Goal: Information Seeking & Learning: Find specific page/section

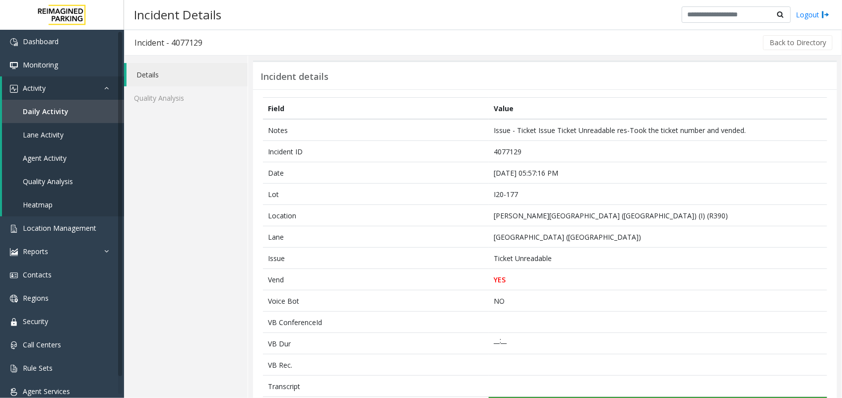
scroll to position [345, 0]
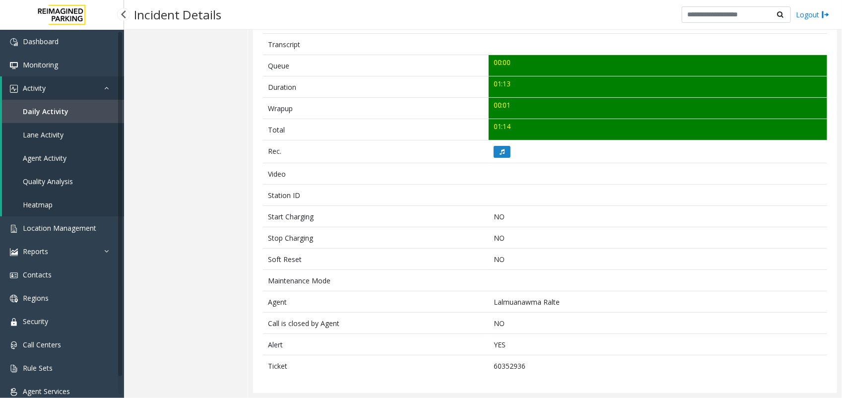
click at [72, 162] on link "Agent Activity" at bounding box center [63, 157] width 122 height 23
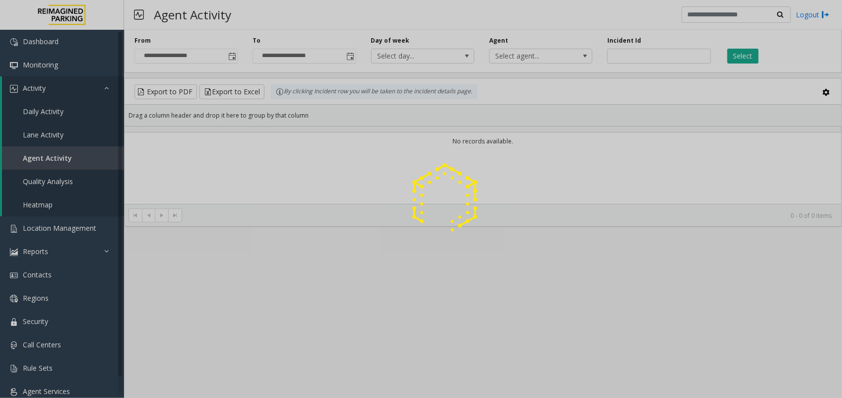
click at [221, 60] on div at bounding box center [421, 199] width 842 height 398
click at [232, 55] on div at bounding box center [421, 199] width 842 height 398
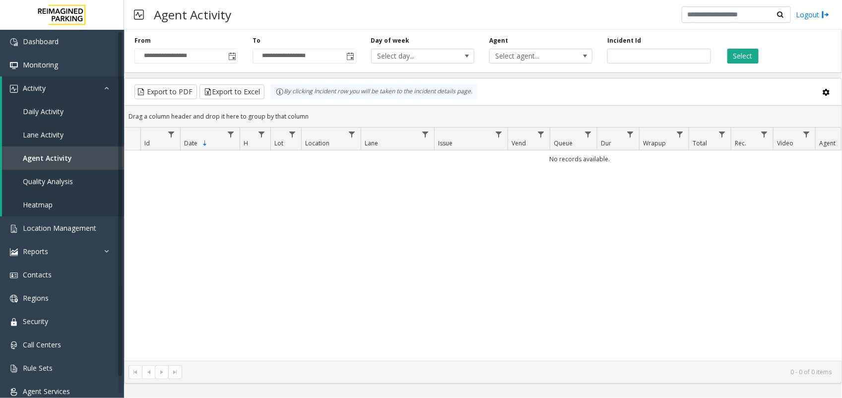
click at [232, 55] on span "Toggle popup" at bounding box center [232, 57] width 8 height 8
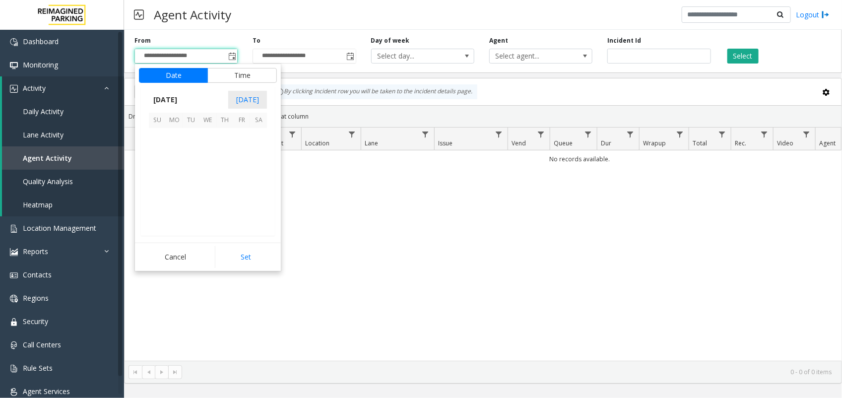
scroll to position [177920, 0]
click at [178, 152] on span "8" at bounding box center [174, 153] width 17 height 17
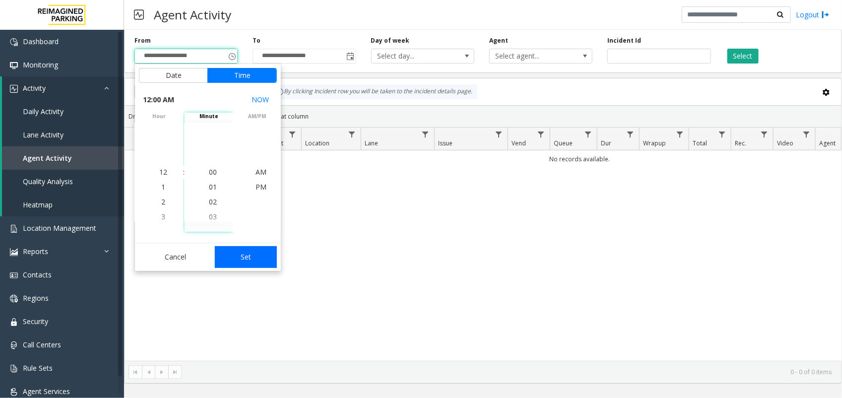
click at [227, 246] on button "Set" at bounding box center [246, 257] width 62 height 22
type input "**********"
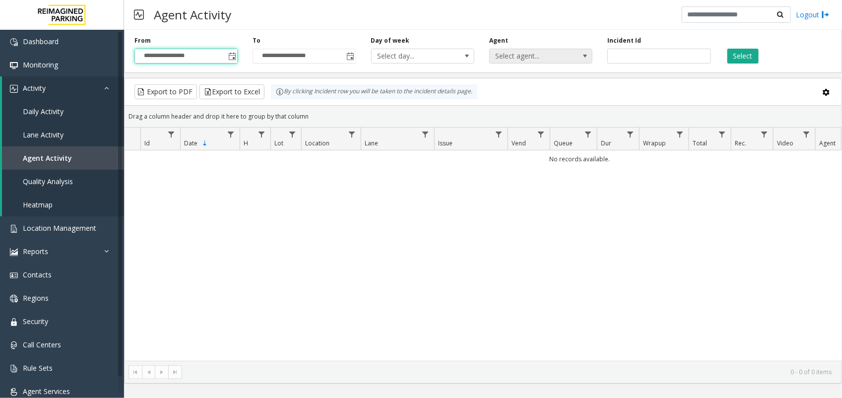
click at [514, 54] on span "Select agent..." at bounding box center [531, 56] width 82 height 14
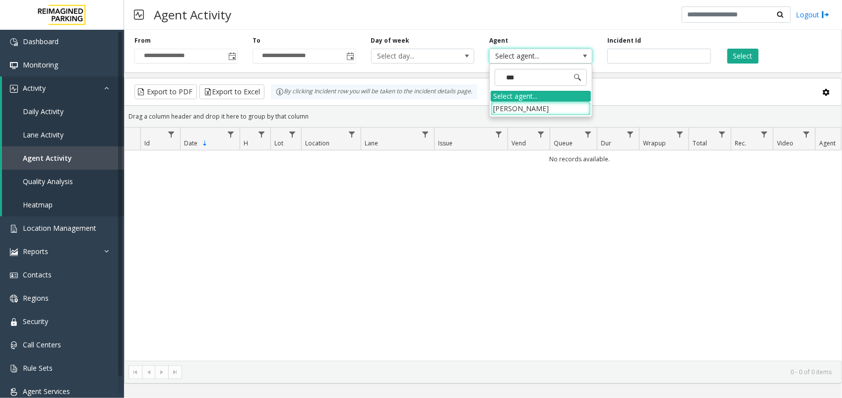
type input "****"
click at [543, 112] on li "[PERSON_NAME]" at bounding box center [541, 108] width 100 height 13
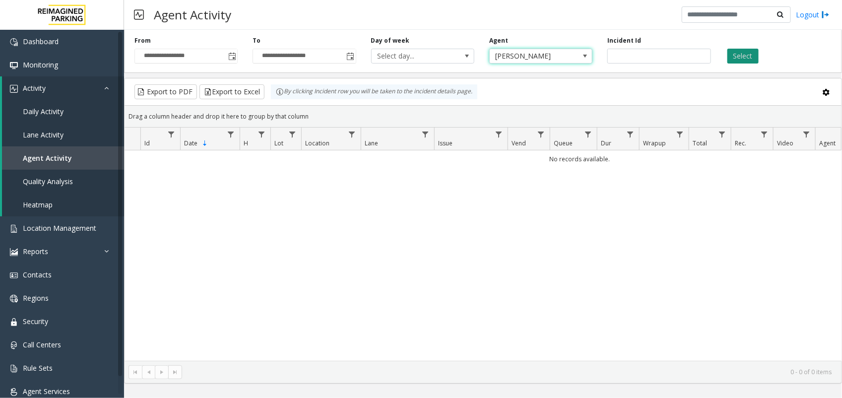
click at [754, 55] on button "Select" at bounding box center [742, 56] width 31 height 15
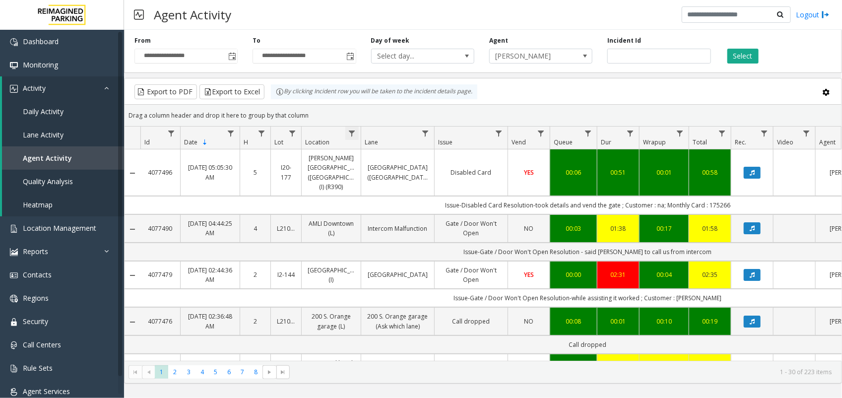
click at [349, 132] on span "Data table" at bounding box center [352, 133] width 8 height 8
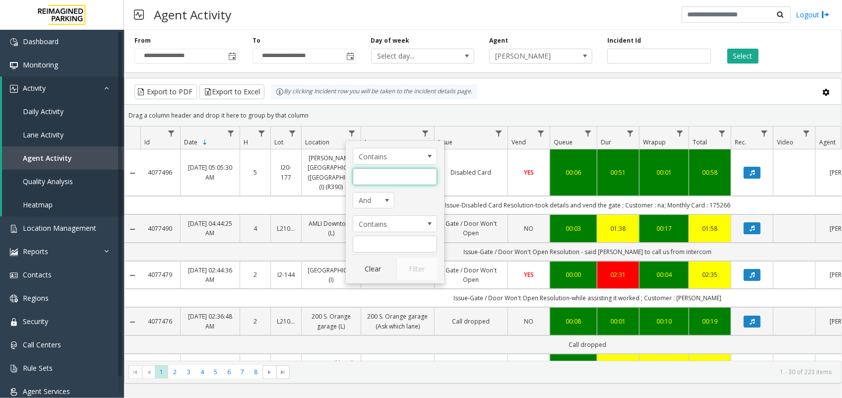
click at [367, 170] on input "Location Filter" at bounding box center [395, 176] width 84 height 17
type input "*****"
click at [418, 270] on button "Filter" at bounding box center [416, 269] width 41 height 22
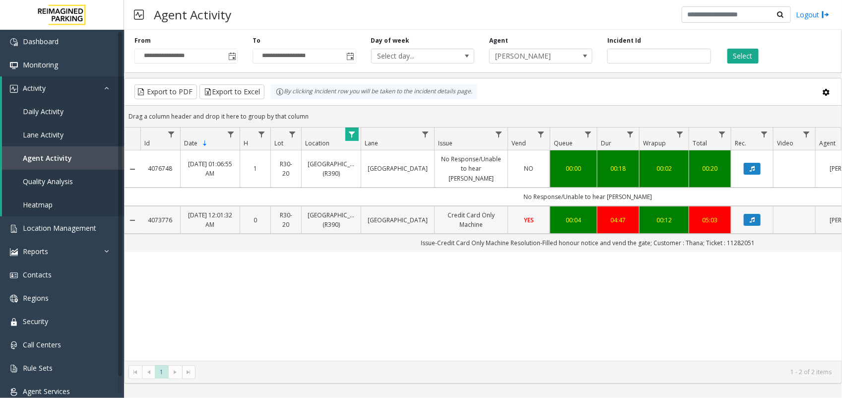
click at [205, 216] on link "Sep 9, 2025 12:01:32 AM" at bounding box center [209, 219] width 47 height 19
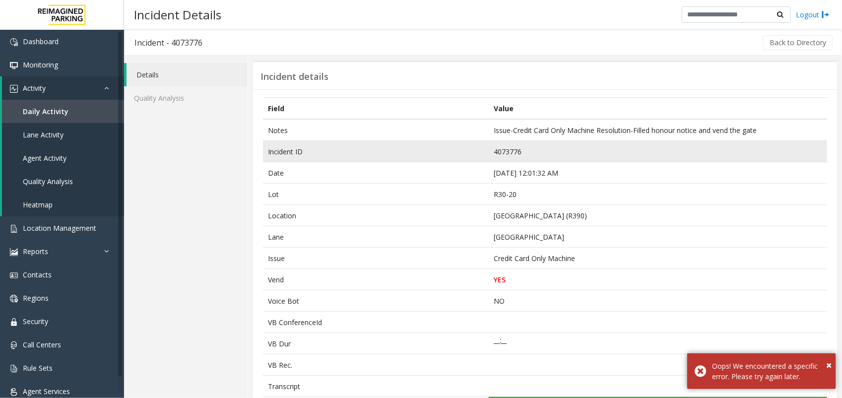
click at [504, 150] on td "4073776" at bounding box center [658, 151] width 338 height 21
copy td "4073776"
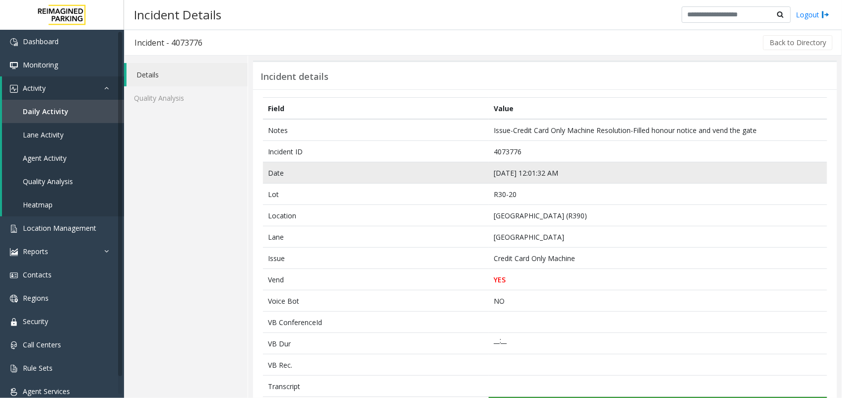
click at [519, 177] on td "Sep 9 12:01:32 AM" at bounding box center [658, 172] width 338 height 21
copy td "Sep 9 12:01:32 AM"
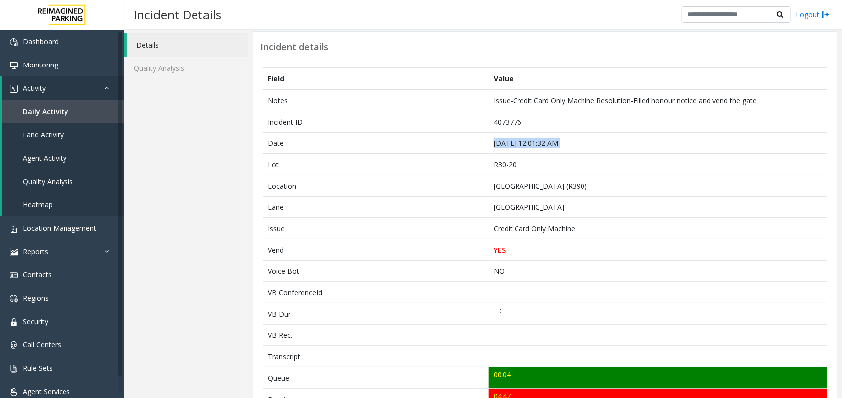
scroll to position [15, 0]
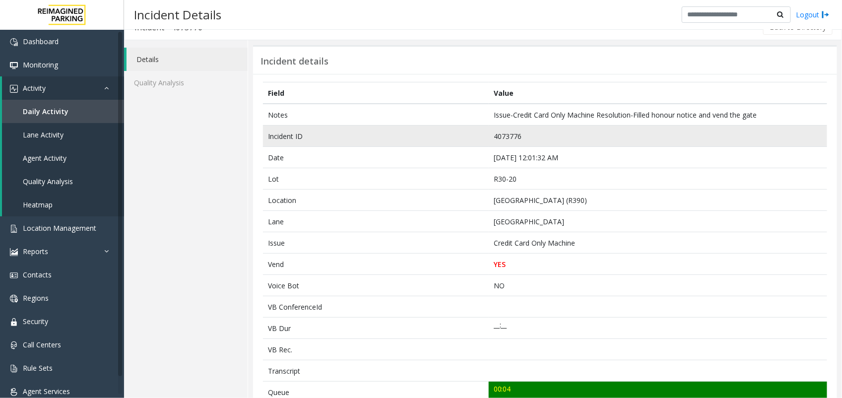
click at [506, 136] on td "4073776" at bounding box center [658, 135] width 338 height 21
copy td "4073776"
click at [511, 139] on td "4073776" at bounding box center [658, 135] width 338 height 21
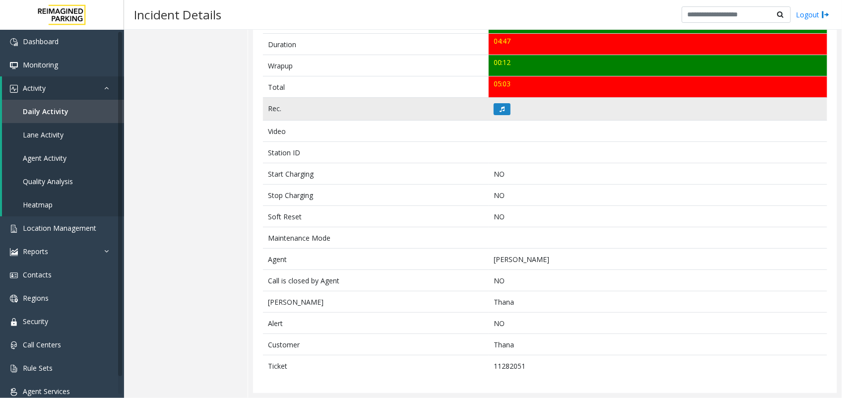
scroll to position [325, 0]
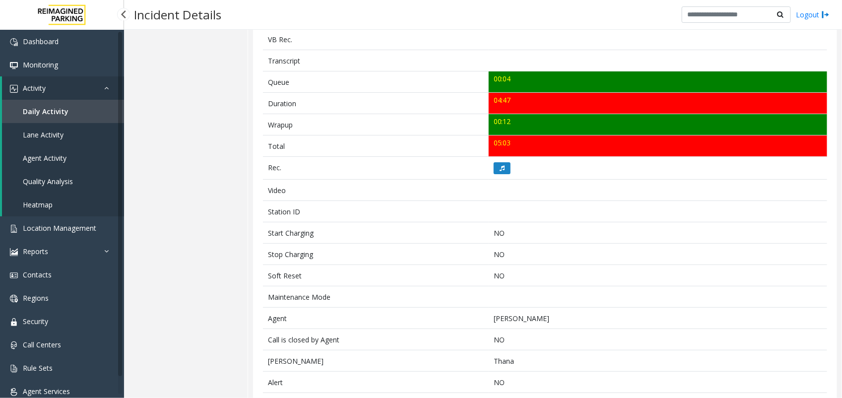
click at [45, 150] on link "Agent Activity" at bounding box center [63, 157] width 122 height 23
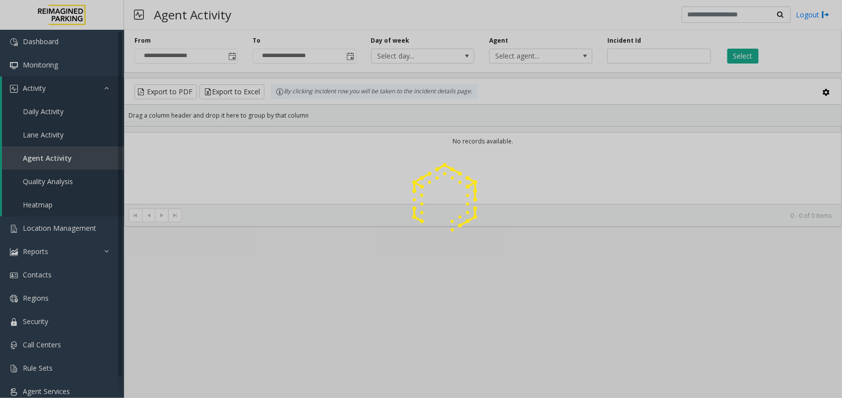
click at [229, 54] on div at bounding box center [421, 199] width 842 height 398
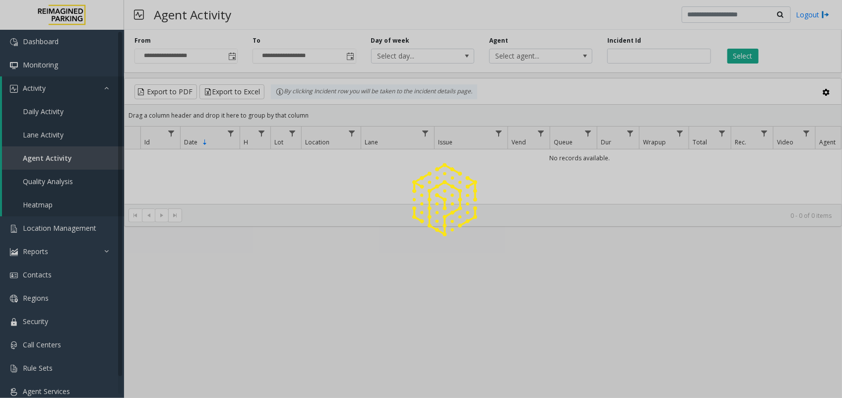
click at [233, 56] on div at bounding box center [421, 199] width 842 height 398
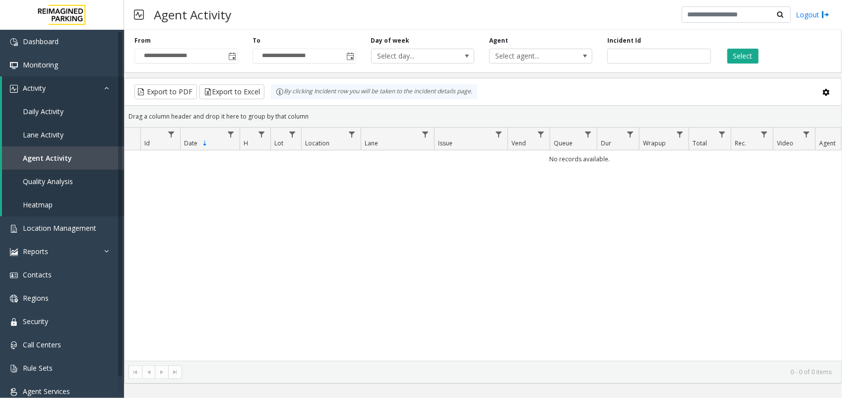
click at [233, 56] on span "Toggle popup" at bounding box center [232, 57] width 8 height 8
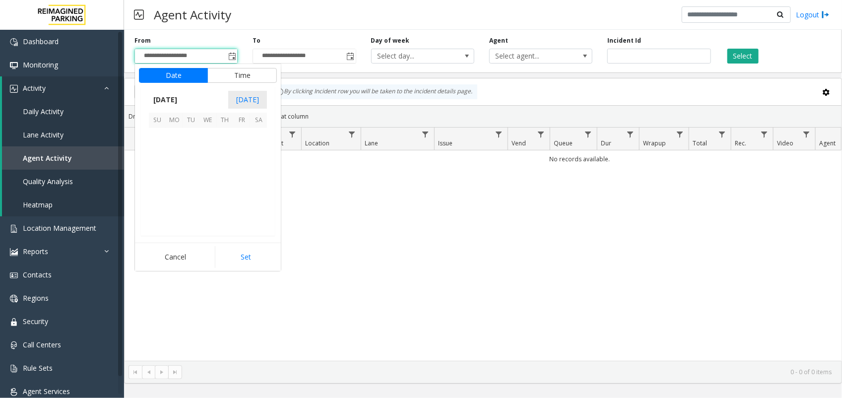
scroll to position [177920, 0]
click at [172, 154] on span "8" at bounding box center [174, 153] width 17 height 17
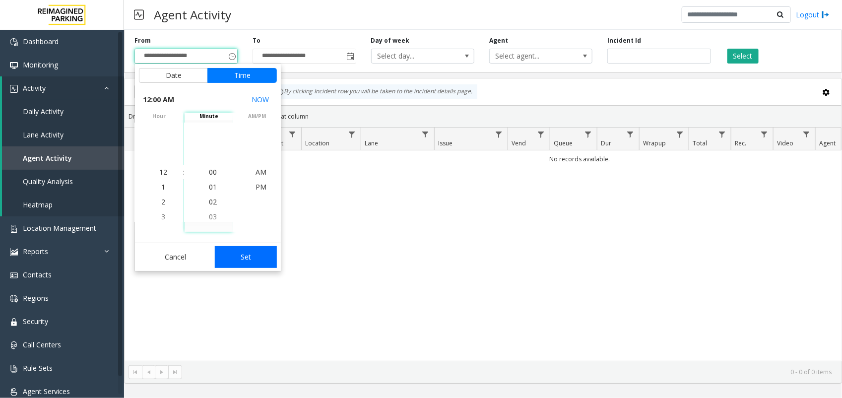
click at [224, 256] on button "Set" at bounding box center [246, 257] width 62 height 22
type input "**********"
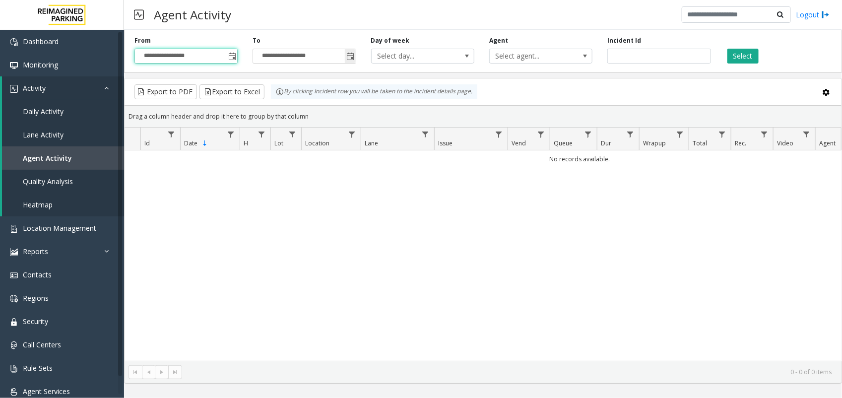
click at [347, 60] on span "Toggle popup" at bounding box center [351, 57] width 8 height 8
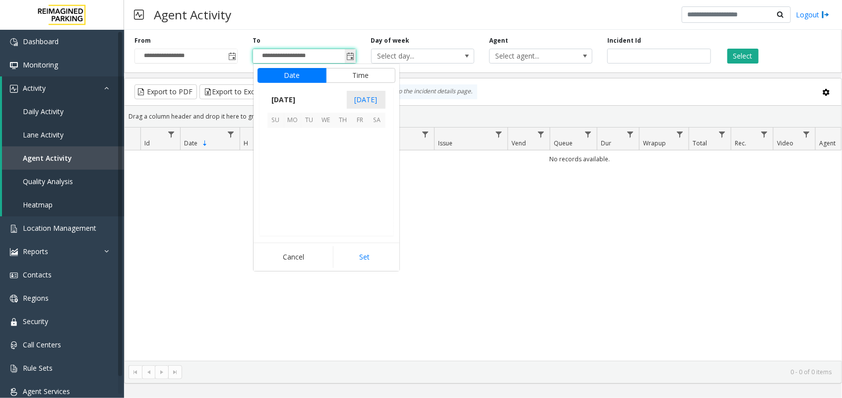
scroll to position [15, 0]
click at [269, 171] on span "14" at bounding box center [275, 170] width 17 height 17
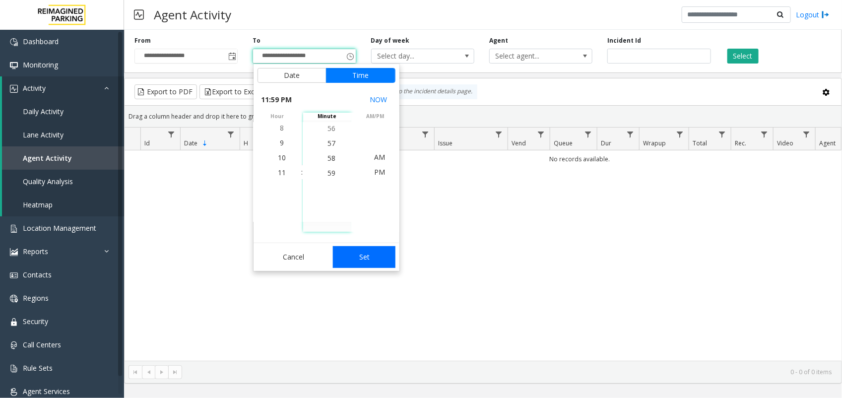
click at [357, 250] on button "Set" at bounding box center [364, 257] width 62 height 22
type input "**********"
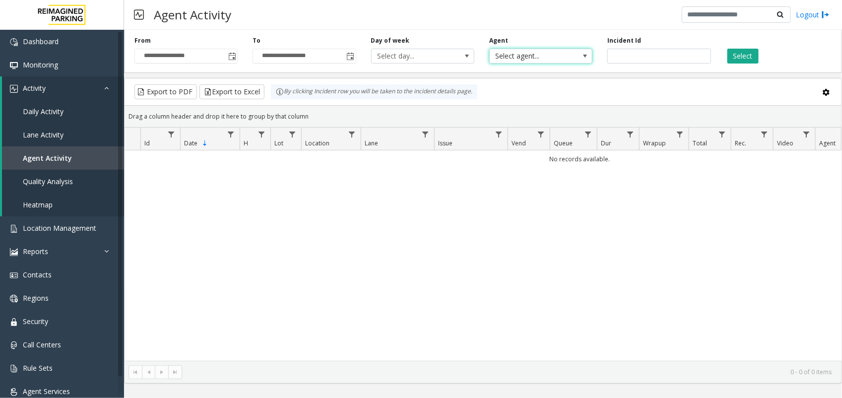
click at [555, 62] on span "Select agent..." at bounding box center [531, 56] width 82 height 14
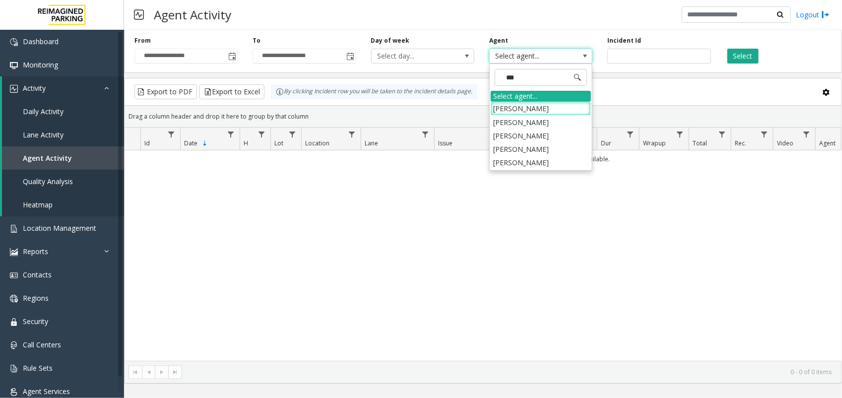
type input "****"
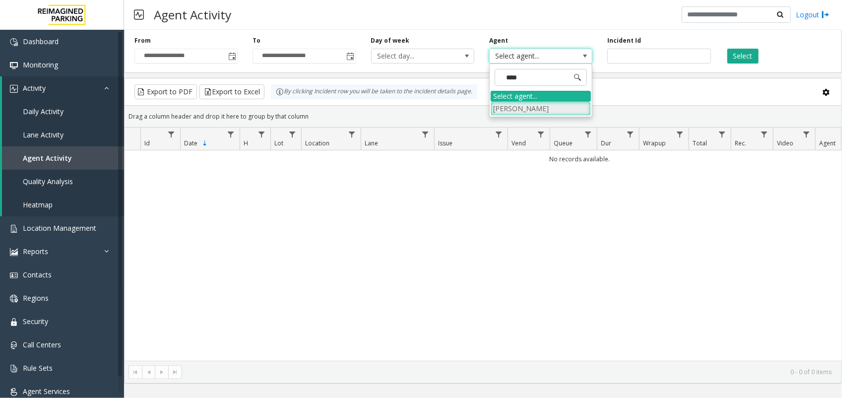
click at [542, 111] on li "[PERSON_NAME]" at bounding box center [541, 108] width 100 height 13
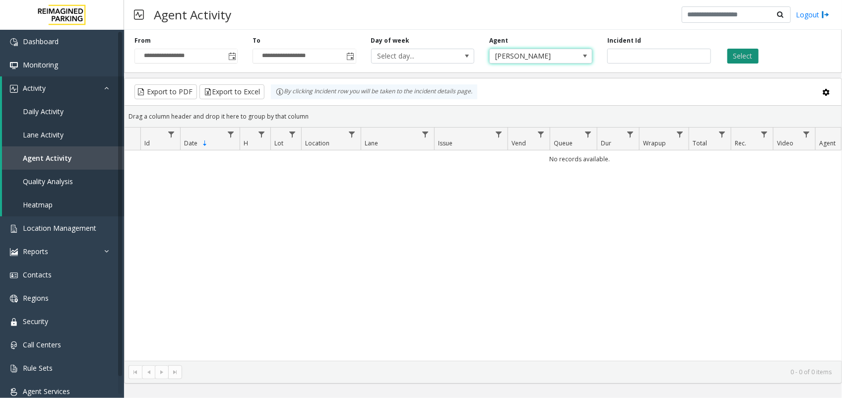
click at [744, 58] on button "Select" at bounding box center [742, 56] width 31 height 15
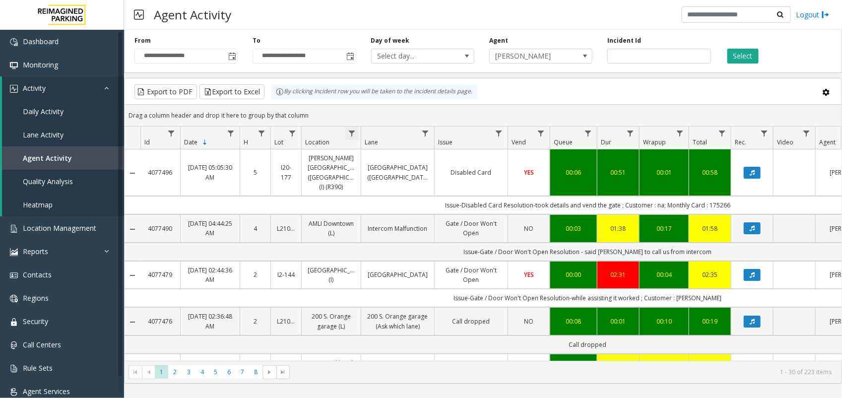
click at [355, 129] on span "Data table" at bounding box center [352, 133] width 8 height 8
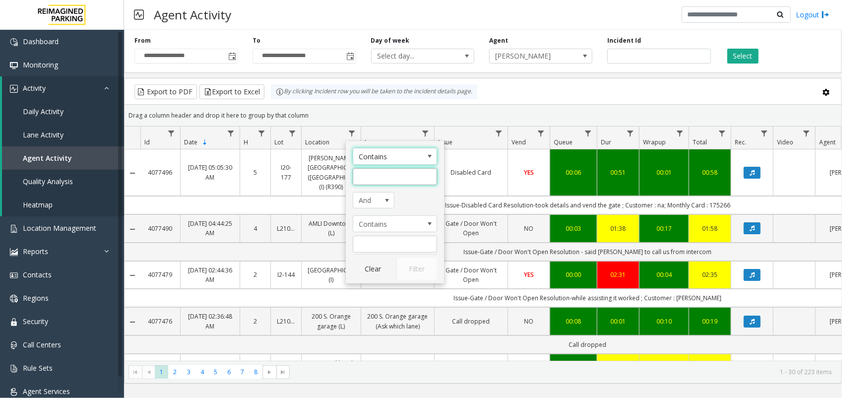
click at [388, 175] on input "Location Filter" at bounding box center [395, 176] width 84 height 17
type input "******"
click button "Filter" at bounding box center [416, 269] width 41 height 22
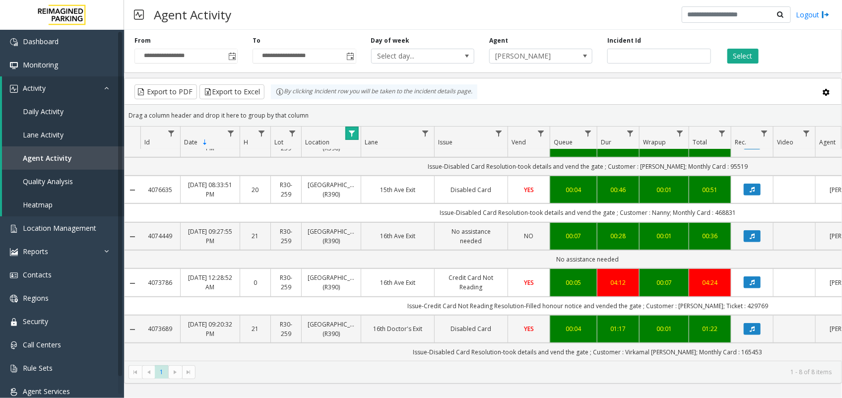
scroll to position [191, 0]
click at [448, 273] on link "Credit Card Not Reading" at bounding box center [470, 282] width 61 height 19
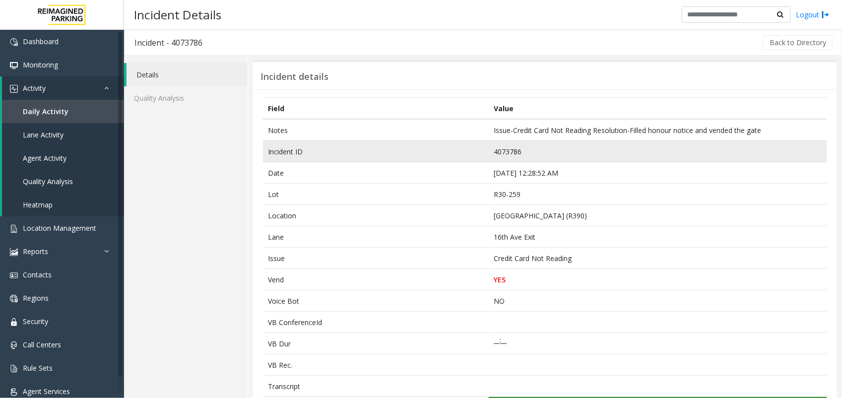
click at [507, 150] on td "4073786" at bounding box center [658, 151] width 338 height 21
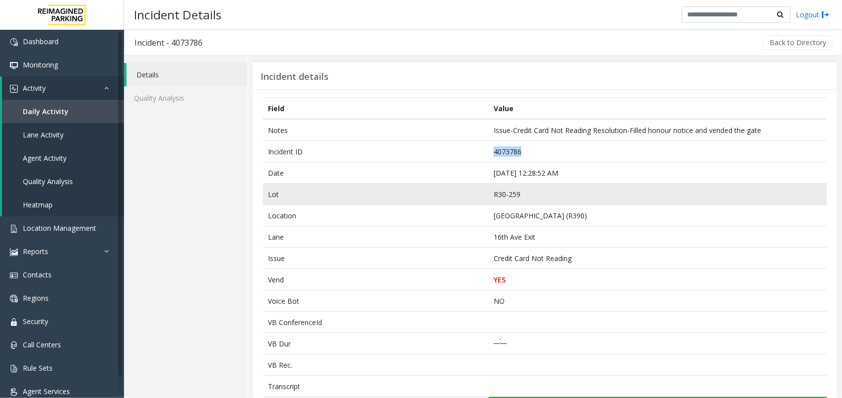
copy td "4073786"
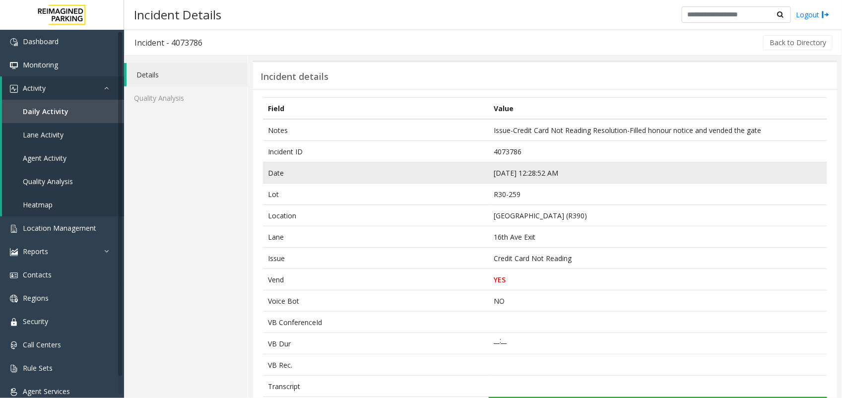
click at [523, 174] on td "Sep 9 12:28:52 AM" at bounding box center [658, 172] width 338 height 21
copy td "Sep 9 12:28:52 AM"
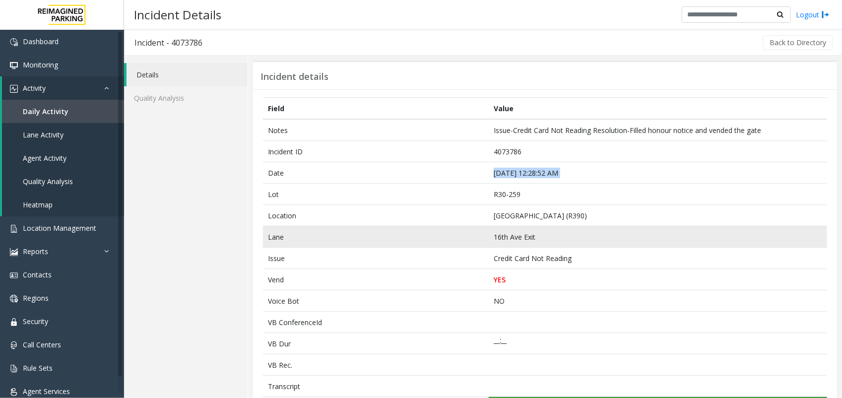
scroll to position [310, 0]
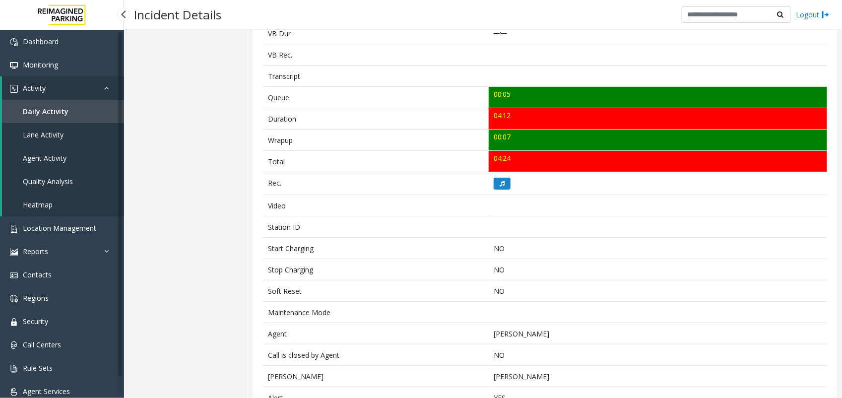
click at [54, 153] on span "Agent Activity" at bounding box center [45, 157] width 44 height 9
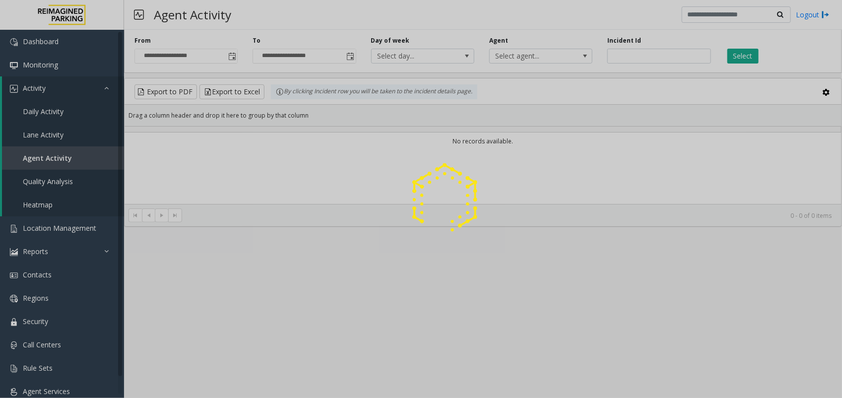
click at [230, 55] on div at bounding box center [421, 199] width 842 height 398
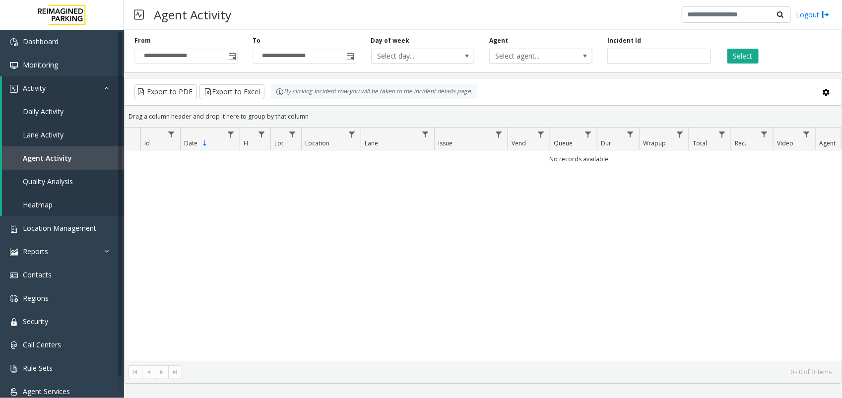
click at [230, 55] on span "Toggle popup" at bounding box center [232, 57] width 8 height 8
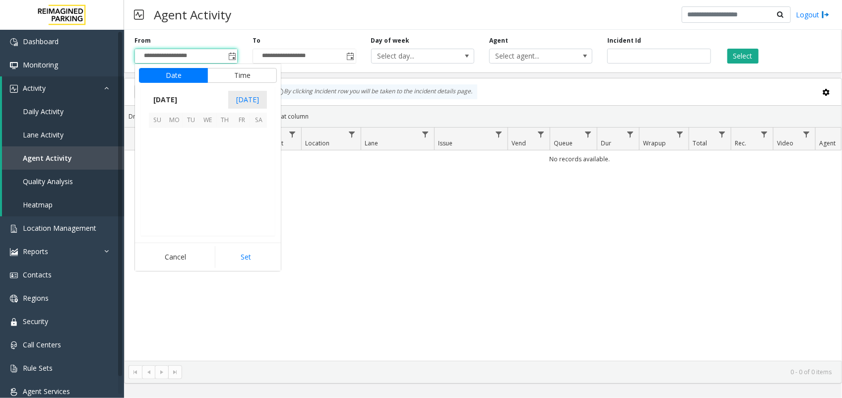
scroll to position [177920, 0]
click at [174, 154] on span "8" at bounding box center [174, 153] width 17 height 17
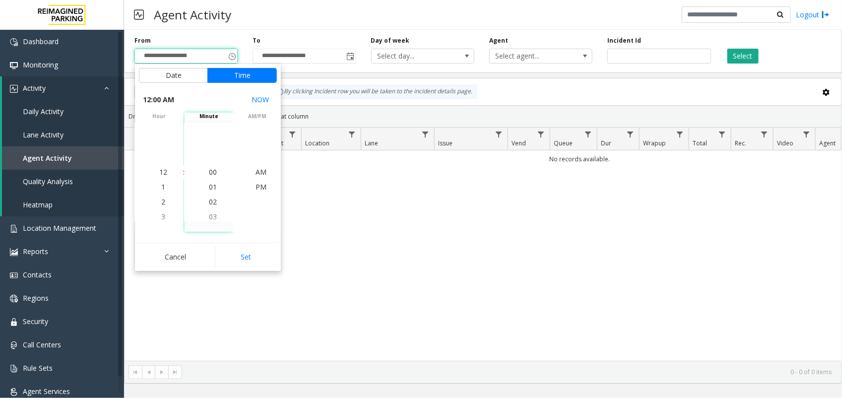
drag, startPoint x: 245, startPoint y: 259, endPoint x: 297, endPoint y: 145, distance: 125.4
click at [246, 259] on button "Set" at bounding box center [246, 257] width 62 height 22
type input "**********"
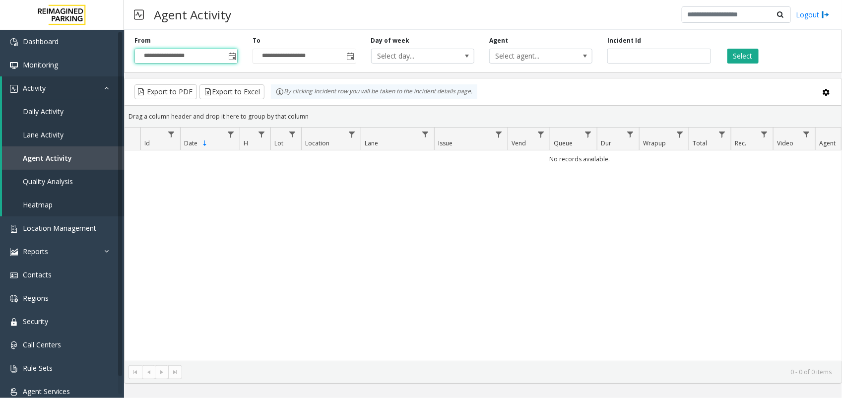
click at [358, 58] on div "**********" at bounding box center [304, 49] width 118 height 27
click at [351, 57] on span "Toggle popup" at bounding box center [351, 57] width 8 height 8
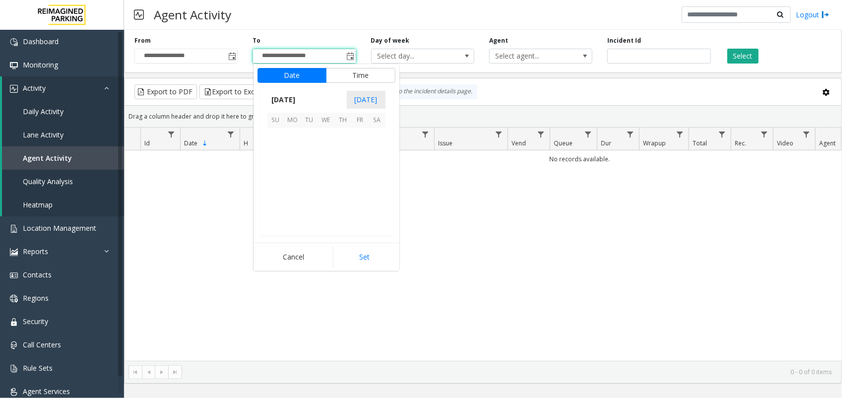
scroll to position [15, 0]
click at [277, 172] on span "14" at bounding box center [275, 170] width 17 height 17
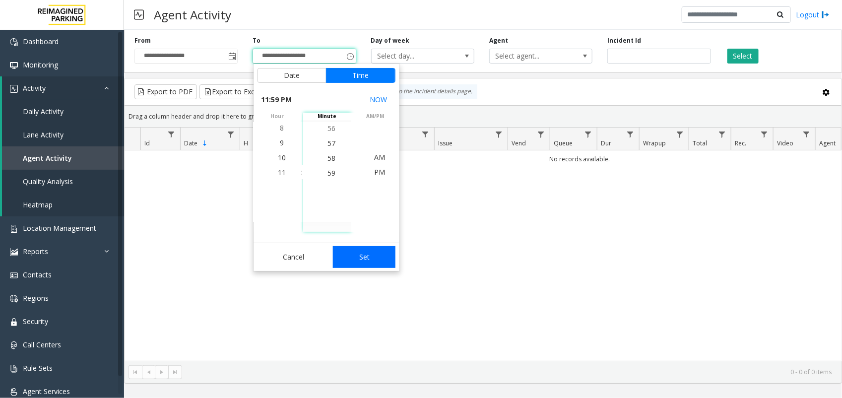
click at [356, 254] on button "Set" at bounding box center [364, 257] width 62 height 22
type input "**********"
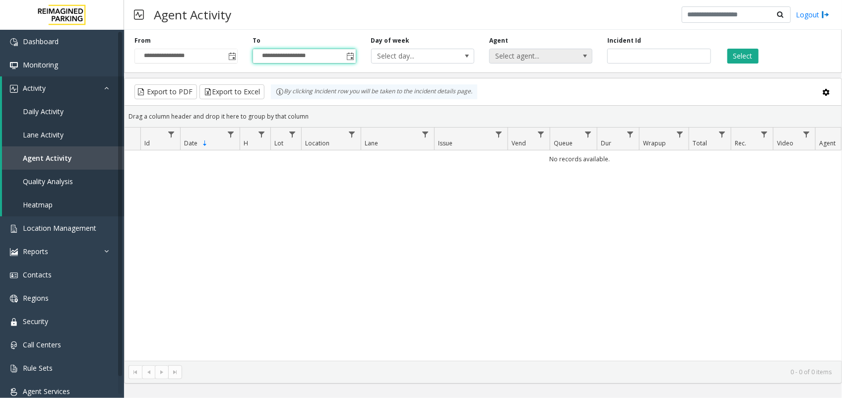
click at [519, 56] on span "Select agent..." at bounding box center [531, 56] width 82 height 14
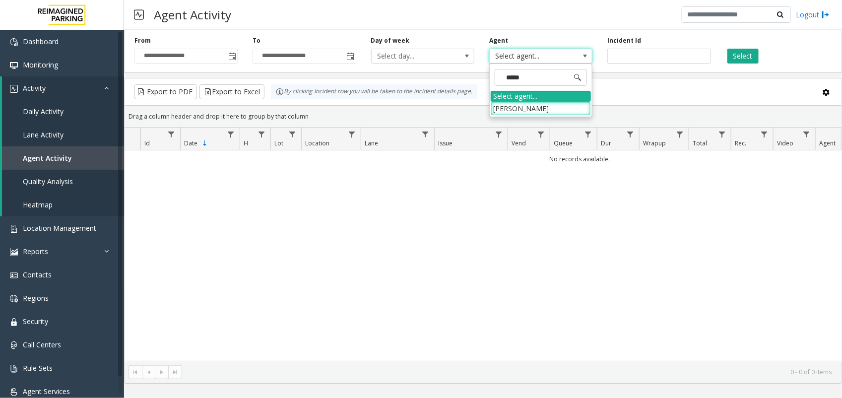
type input "******"
click at [534, 107] on li "[PERSON_NAME]" at bounding box center [541, 108] width 100 height 13
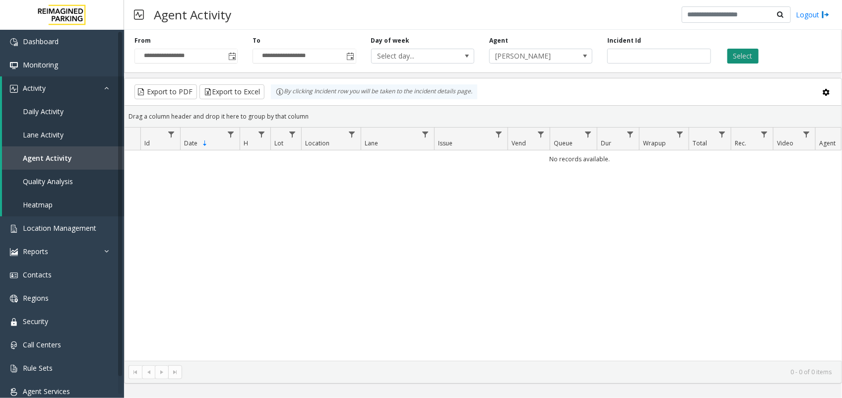
click at [744, 60] on button "Select" at bounding box center [742, 56] width 31 height 15
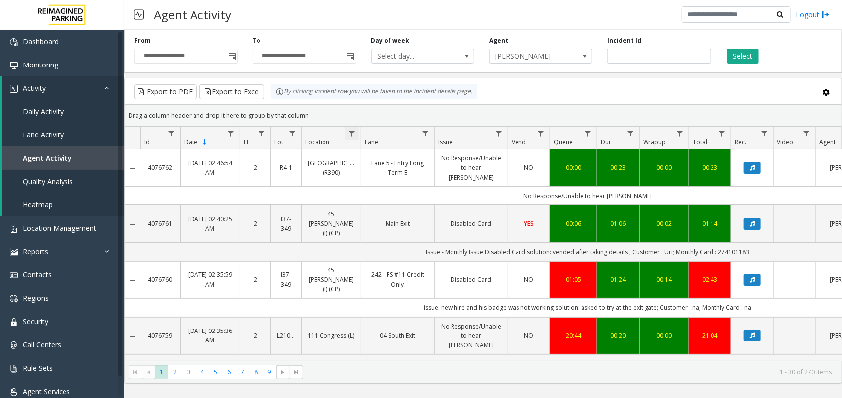
click at [355, 133] on span "Data table" at bounding box center [352, 133] width 8 height 8
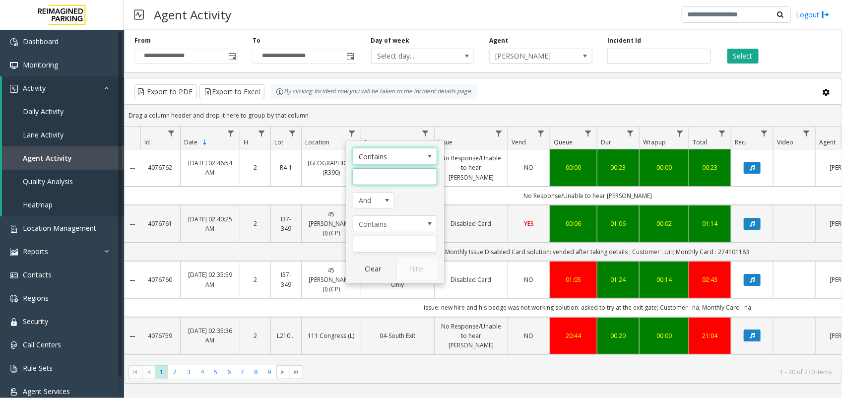
click at [378, 175] on input "Location Filter" at bounding box center [395, 176] width 84 height 17
type input "******"
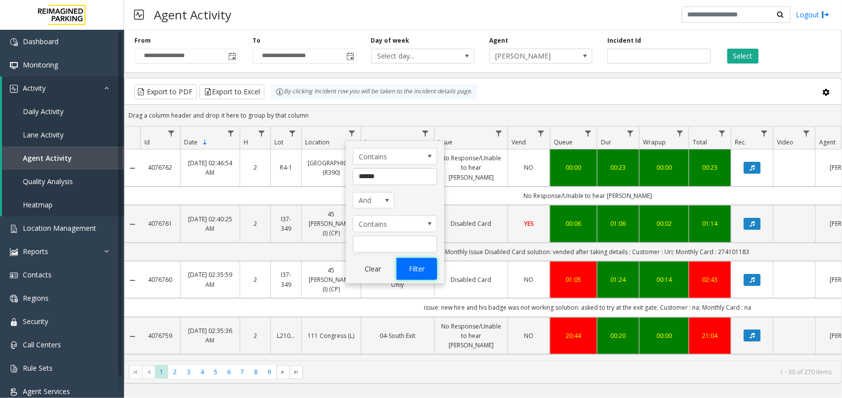
click at [423, 268] on button "Filter" at bounding box center [416, 269] width 41 height 22
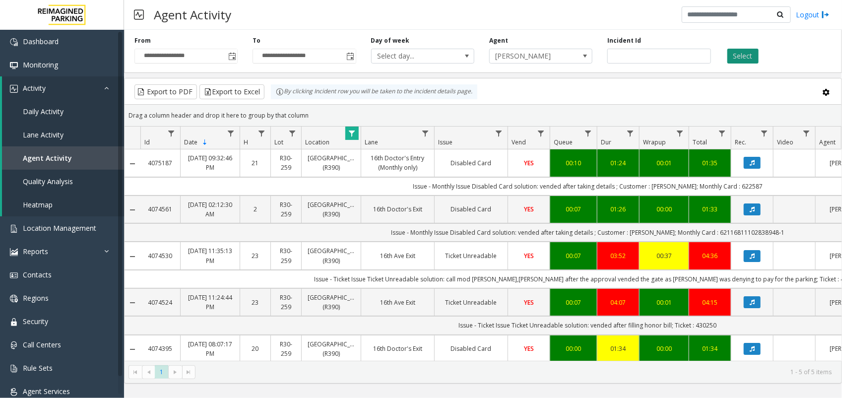
click at [734, 61] on button "Select" at bounding box center [742, 56] width 31 height 15
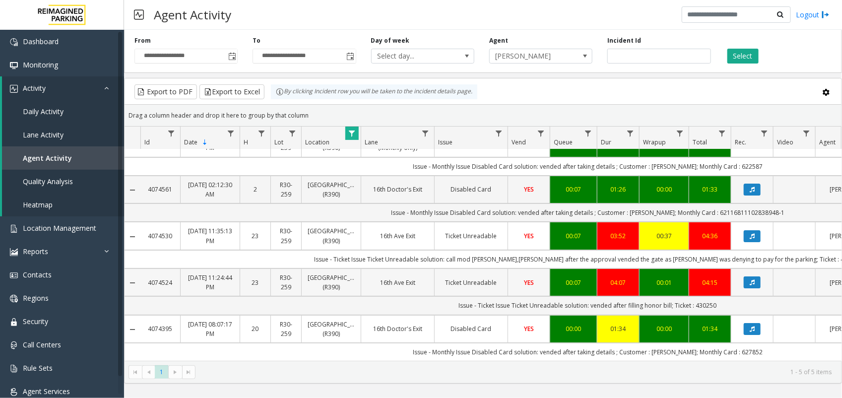
scroll to position [31, 0]
click at [449, 278] on link "Ticket Unreadable" at bounding box center [470, 282] width 61 height 9
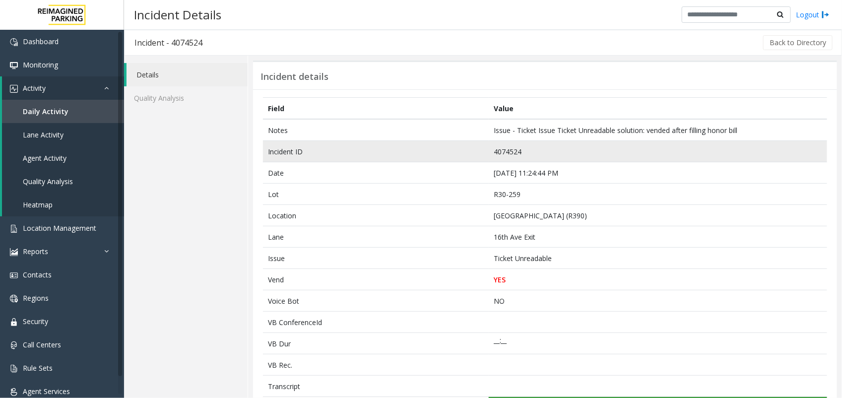
click at [507, 157] on td "4074524" at bounding box center [658, 151] width 338 height 21
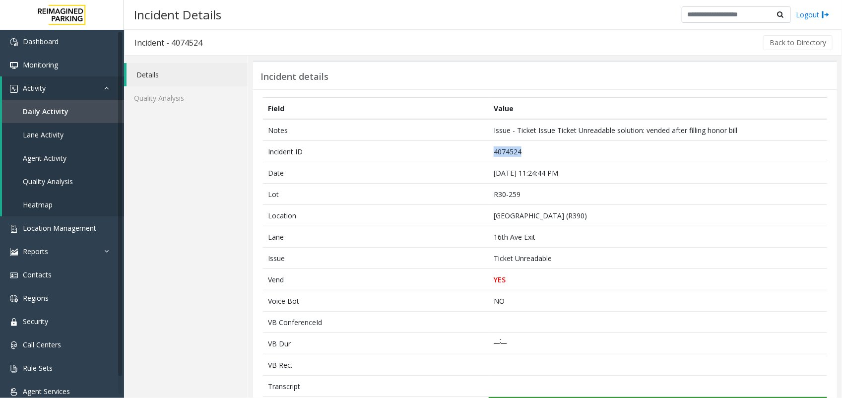
copy td "4074524"
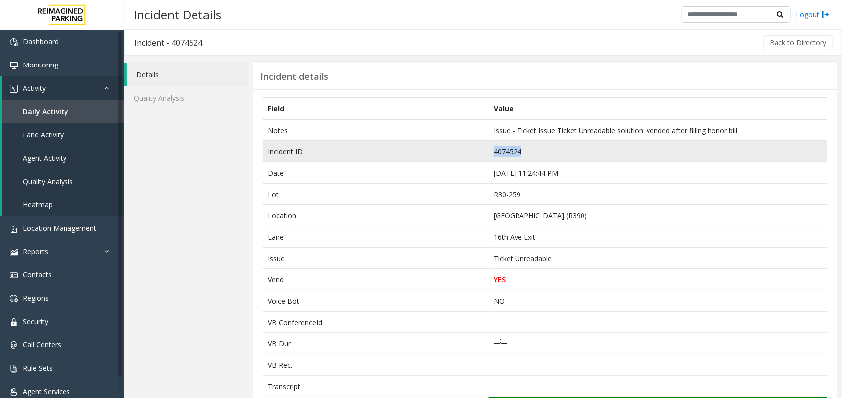
click at [504, 154] on td "4074524" at bounding box center [658, 151] width 338 height 21
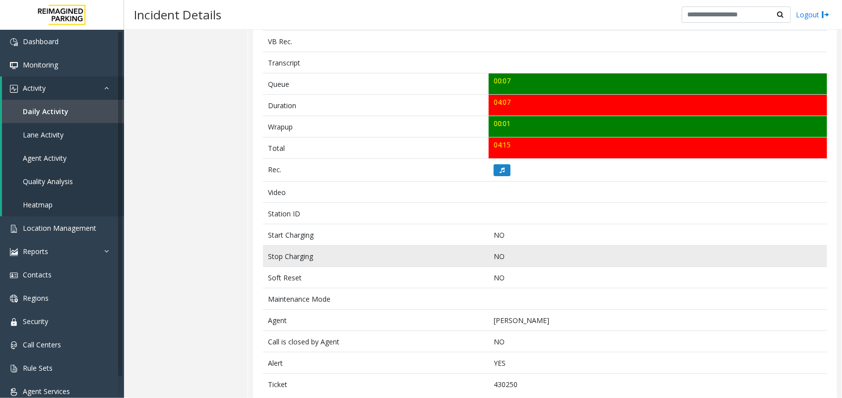
scroll to position [345, 0]
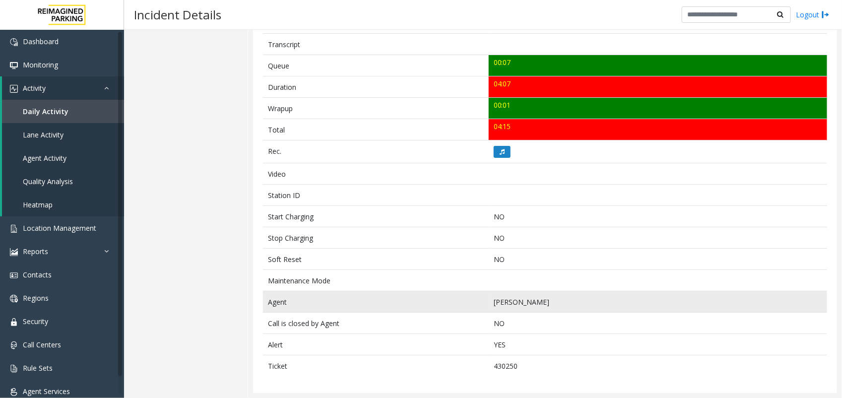
click at [499, 303] on td "[PERSON_NAME]" at bounding box center [658, 301] width 338 height 21
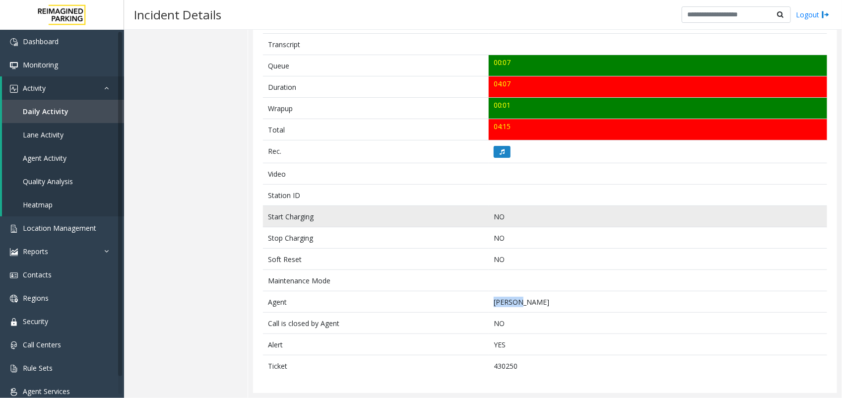
copy td "Dinesh"
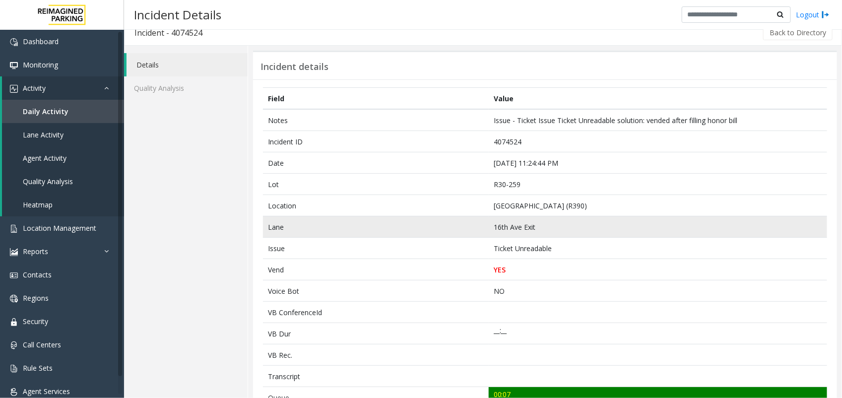
scroll to position [0, 0]
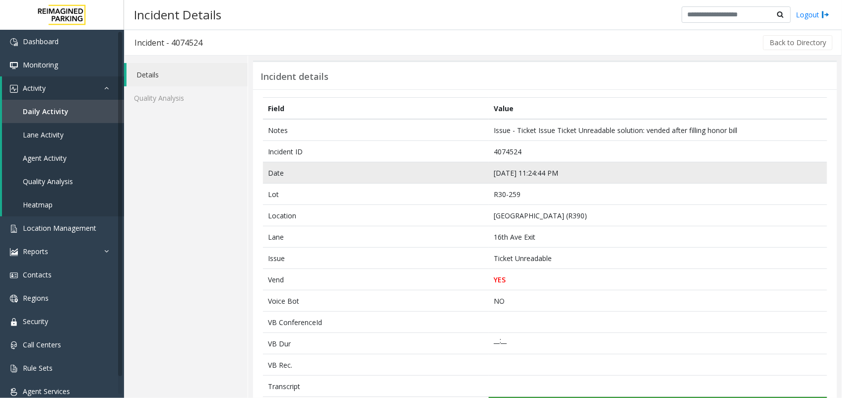
click at [519, 177] on td "Sep 9 11:24:44 PM" at bounding box center [658, 172] width 338 height 21
copy td "Sep 9 11:24:44 PM"
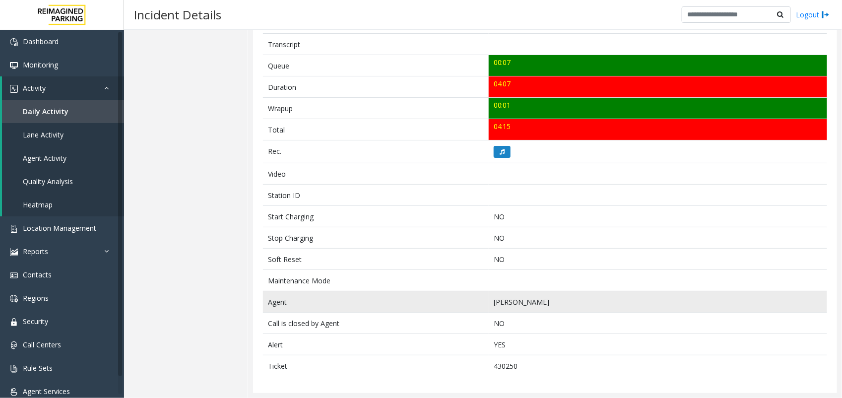
scroll to position [283, 0]
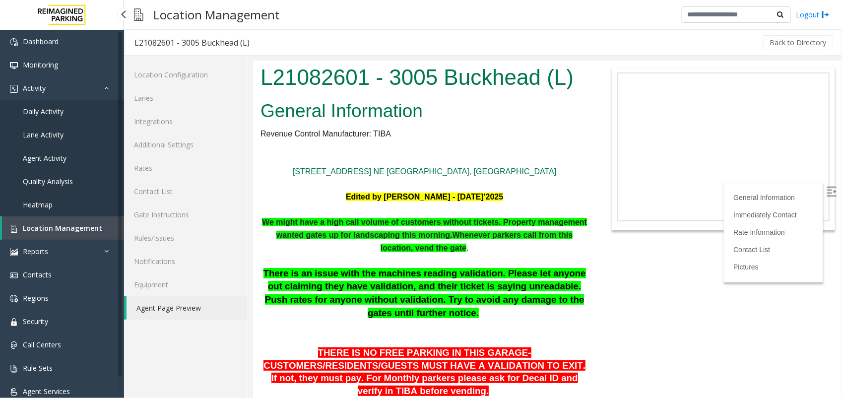
scroll to position [310, 0]
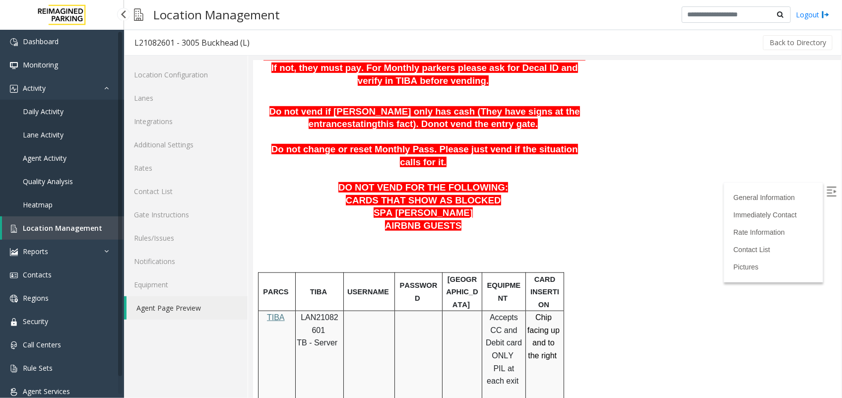
click at [60, 225] on span "Location Management" at bounding box center [62, 227] width 79 height 9
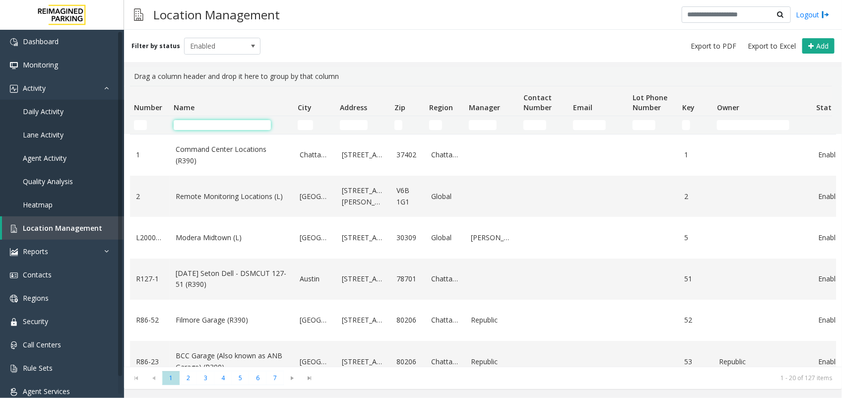
click at [209, 125] on input "Name Filter" at bounding box center [222, 125] width 97 height 10
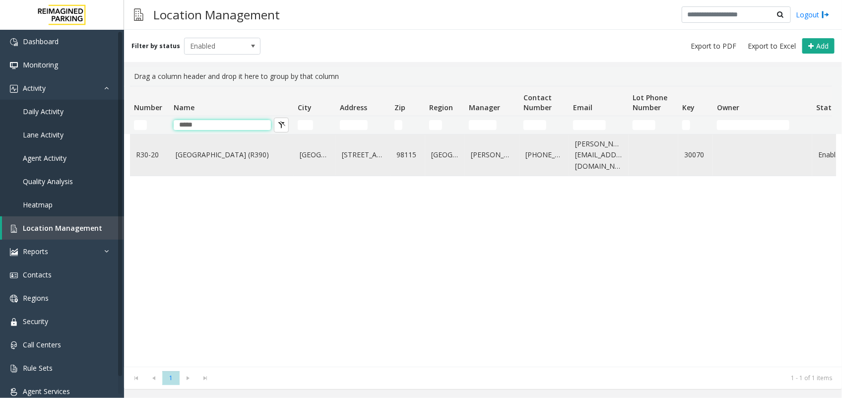
type input "*****"
click at [207, 140] on td "[GEOGRAPHIC_DATA] (R390)" at bounding box center [232, 154] width 124 height 41
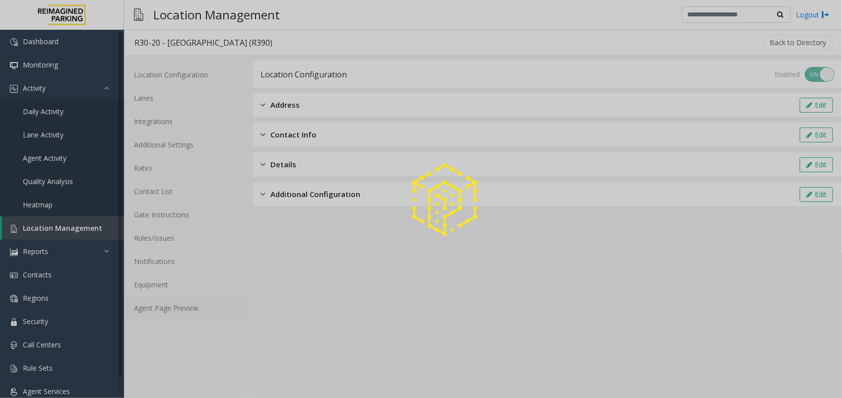
click at [178, 315] on link "Agent Page Preview" at bounding box center [185, 307] width 123 height 23
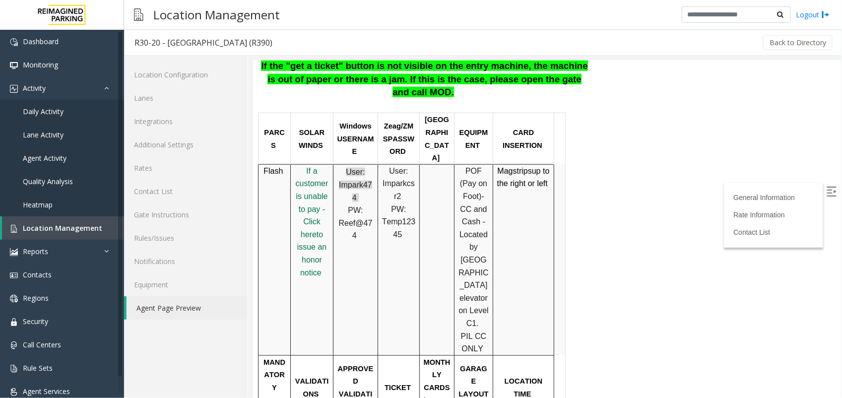
scroll to position [496, 0]
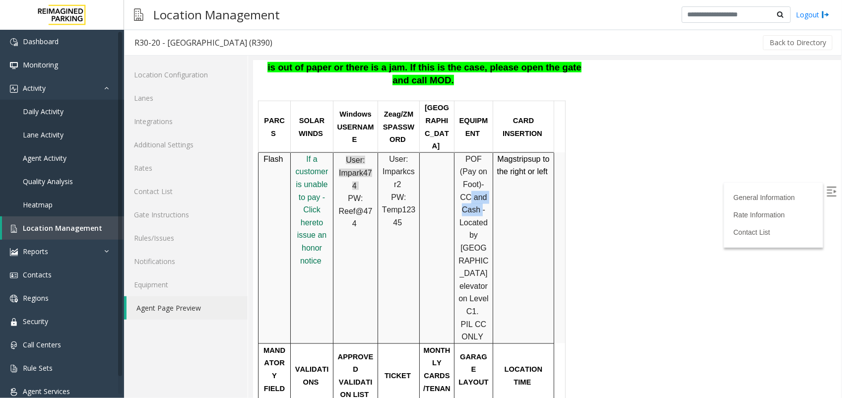
drag, startPoint x: 466, startPoint y: 138, endPoint x: 479, endPoint y: 145, distance: 15.1
click at [479, 180] on span "-CC and Cash -" at bounding box center [472, 197] width 27 height 34
drag, startPoint x: 479, startPoint y: 145, endPoint x: 457, endPoint y: 152, distance: 23.4
click at [457, 152] on p "POF (Pay on Foot) -CC and Cash - Located by [GEOGRAPHIC_DATA] elevator on Level…" at bounding box center [472, 247] width 31 height 190
drag, startPoint x: 462, startPoint y: 142, endPoint x: 486, endPoint y: 152, distance: 25.1
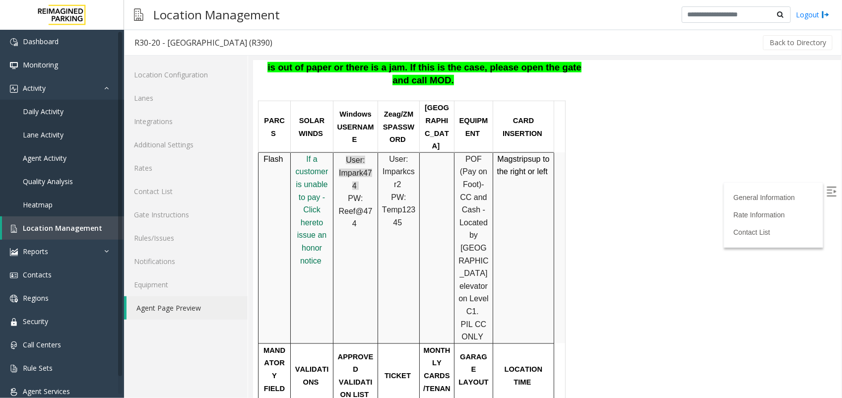
click at [486, 152] on p "POF (Pay on Foot) -CC and Cash - Located by [GEOGRAPHIC_DATA] elevator on Level…" at bounding box center [472, 247] width 31 height 190
drag, startPoint x: 486, startPoint y: 152, endPoint x: 477, endPoint y: 258, distance: 107.0
click at [477, 258] on p "POF (Pay on Foot) -CC and Cash - Located by [GEOGRAPHIC_DATA] elevator on Level…" at bounding box center [472, 247] width 31 height 190
click at [474, 319] on span "PIL CC ONLY" at bounding box center [473, 329] width 26 height 21
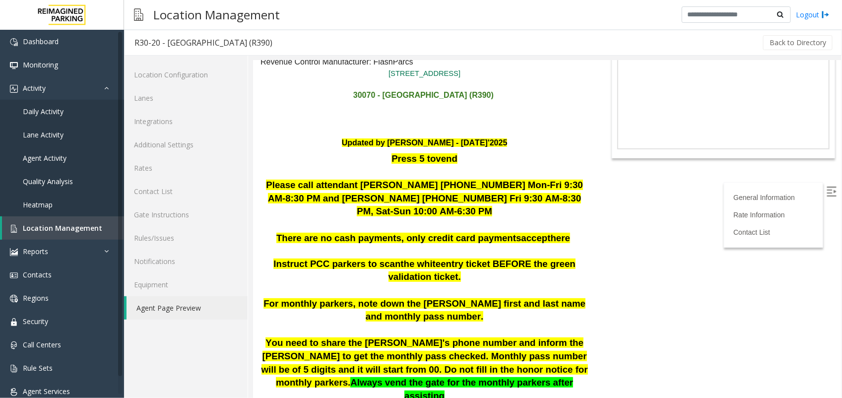
scroll to position [124, 0]
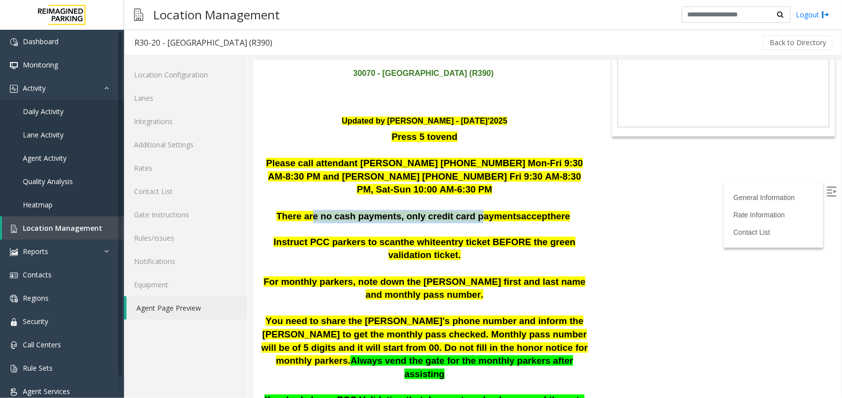
drag, startPoint x: 305, startPoint y: 213, endPoint x: 475, endPoint y: 216, distance: 169.7
click at [475, 216] on span "There are no cash payments, only credit card payments" at bounding box center [398, 215] width 245 height 10
drag, startPoint x: 475, startPoint y: 216, endPoint x: 446, endPoint y: 231, distance: 32.4
click at [446, 231] on p at bounding box center [424, 228] width 328 height 13
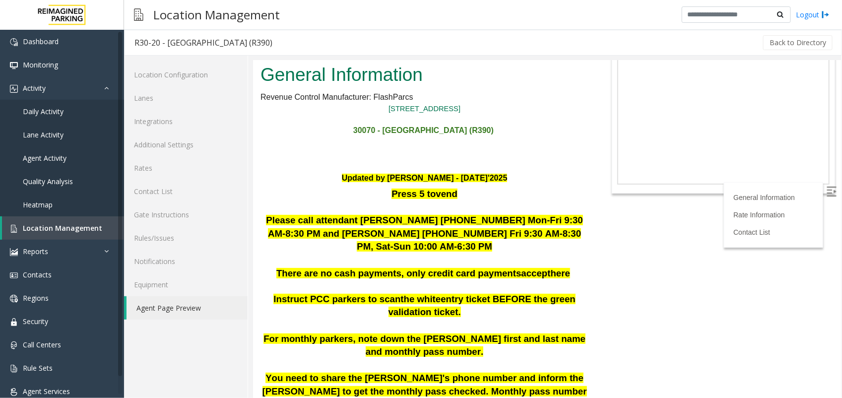
scroll to position [62, 0]
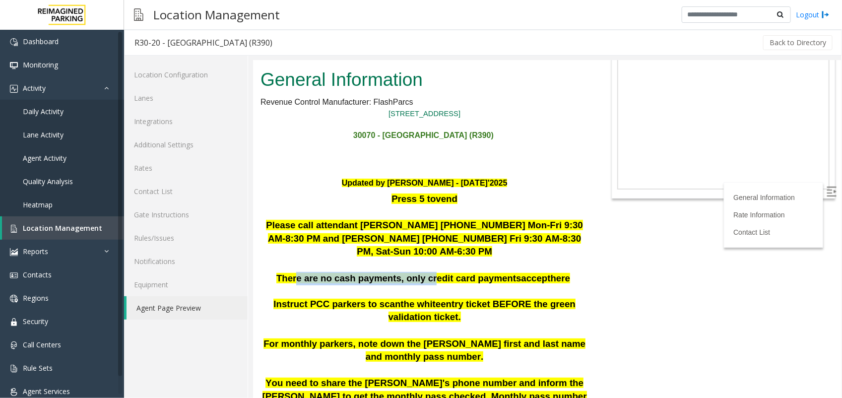
drag, startPoint x: 290, startPoint y: 271, endPoint x: 431, endPoint y: 271, distance: 141.8
click at [431, 272] on span "There are no cash payments, only credit card payments" at bounding box center [398, 277] width 245 height 10
drag, startPoint x: 431, startPoint y: 271, endPoint x: 392, endPoint y: 276, distance: 40.0
click at [392, 276] on span "There are no cash payments, only credit card payments" at bounding box center [398, 277] width 245 height 10
drag, startPoint x: 397, startPoint y: 274, endPoint x: 480, endPoint y: 271, distance: 82.9
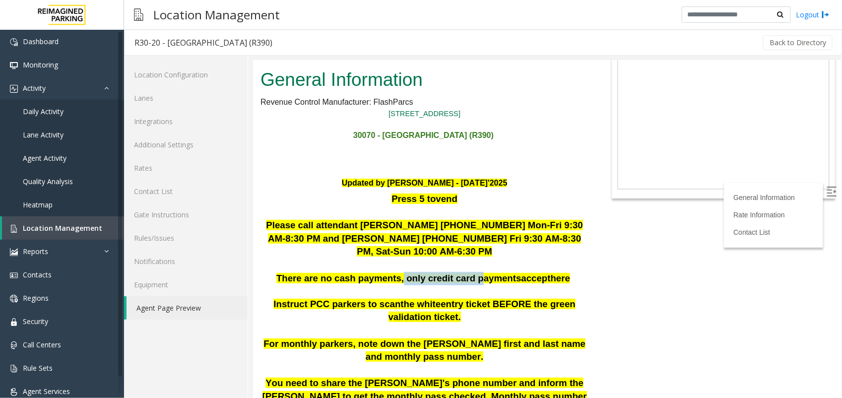
click at [480, 272] on span "There are no cash payments, only credit card payments" at bounding box center [398, 277] width 245 height 10
click at [56, 153] on span "Agent Activity" at bounding box center [45, 157] width 44 height 9
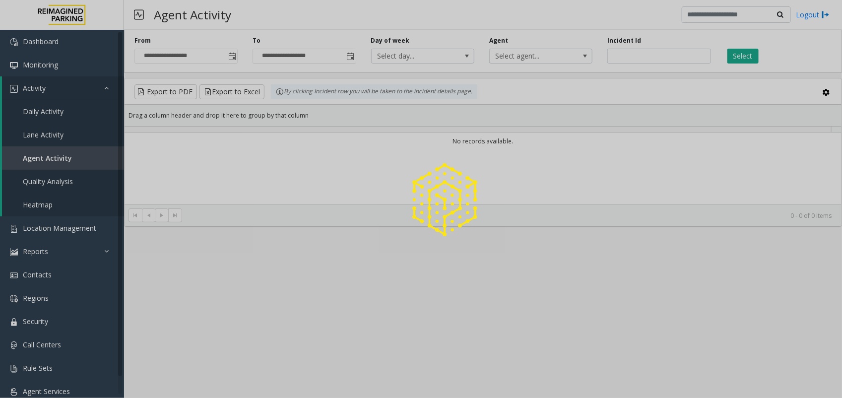
click at [230, 56] on div at bounding box center [421, 199] width 842 height 398
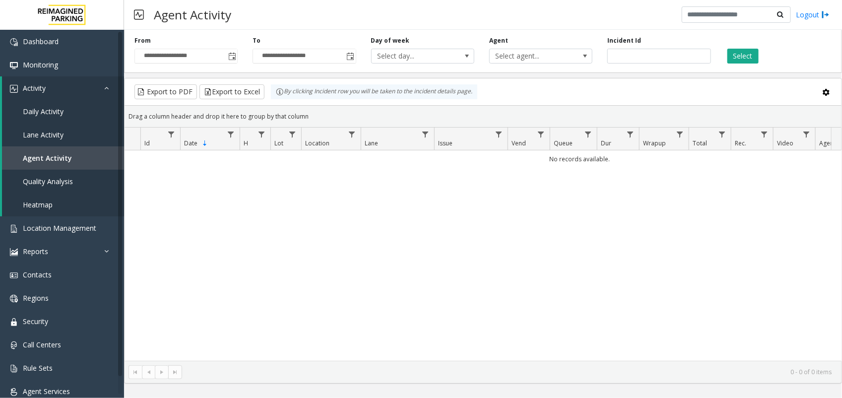
click at [232, 57] on span "Toggle popup" at bounding box center [232, 57] width 8 height 8
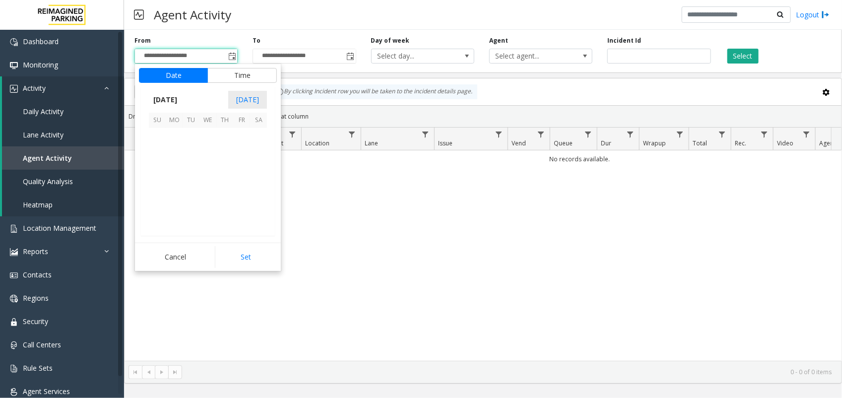
scroll to position [177920, 0]
click at [174, 154] on span "8" at bounding box center [174, 153] width 17 height 17
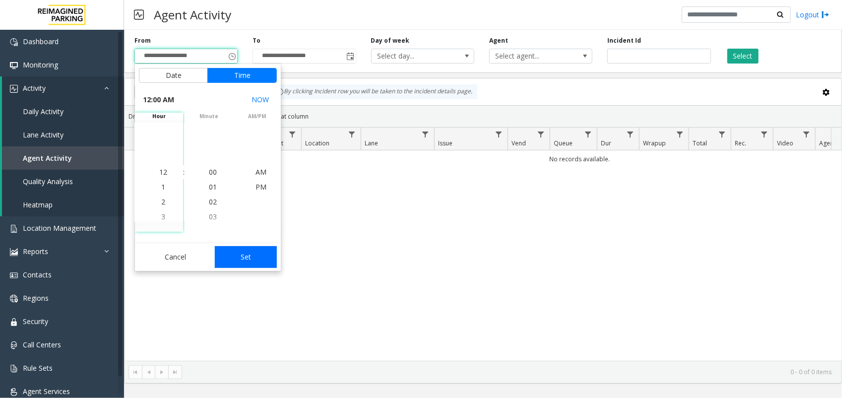
click at [244, 263] on button "Set" at bounding box center [246, 257] width 62 height 22
type input "**********"
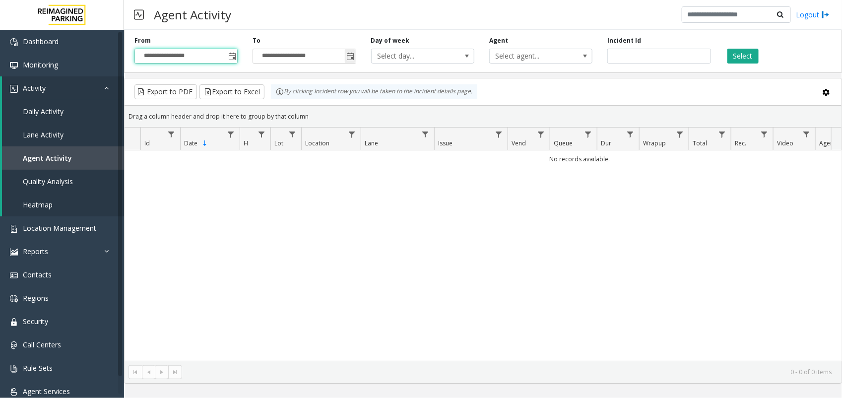
click at [351, 58] on span "Toggle popup" at bounding box center [351, 57] width 8 height 8
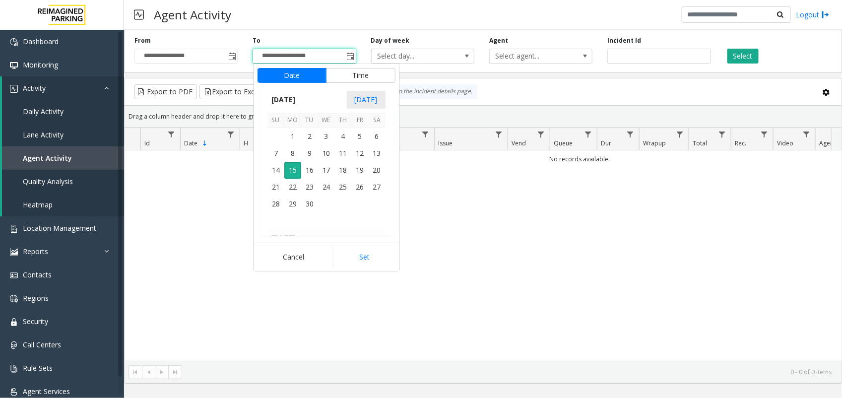
scroll to position [15, 0]
click at [273, 175] on span "14" at bounding box center [275, 170] width 17 height 17
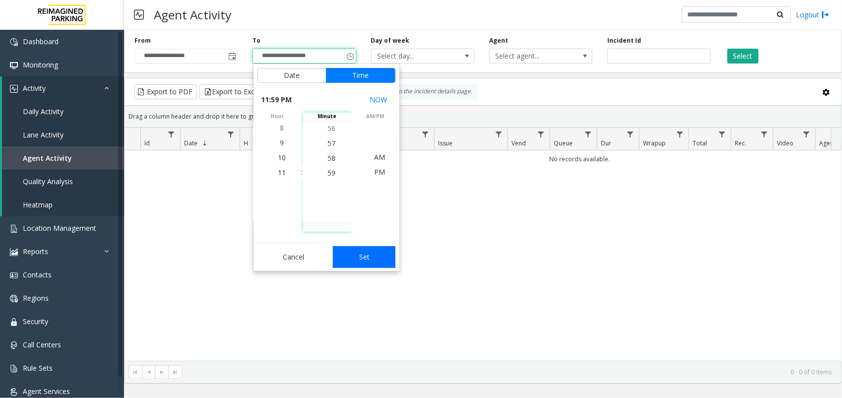
click at [377, 254] on button "Set" at bounding box center [364, 257] width 62 height 22
type input "**********"
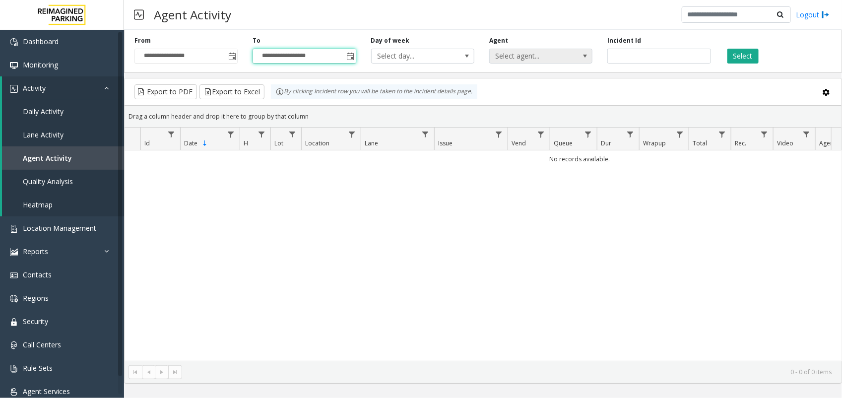
click at [536, 55] on span "Select agent..." at bounding box center [531, 56] width 82 height 14
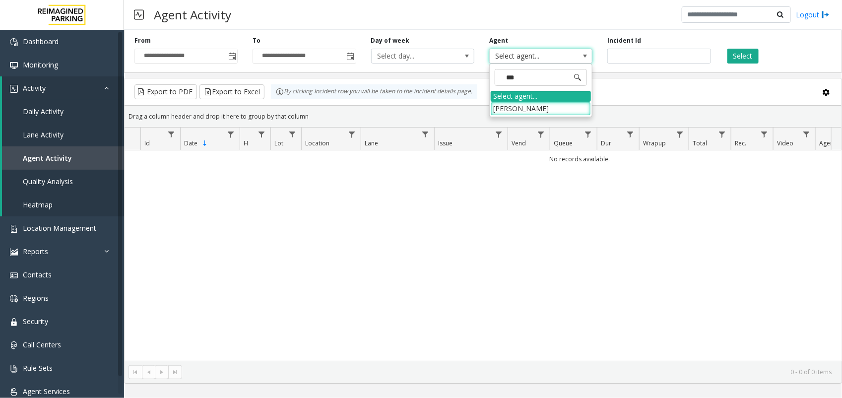
type input "****"
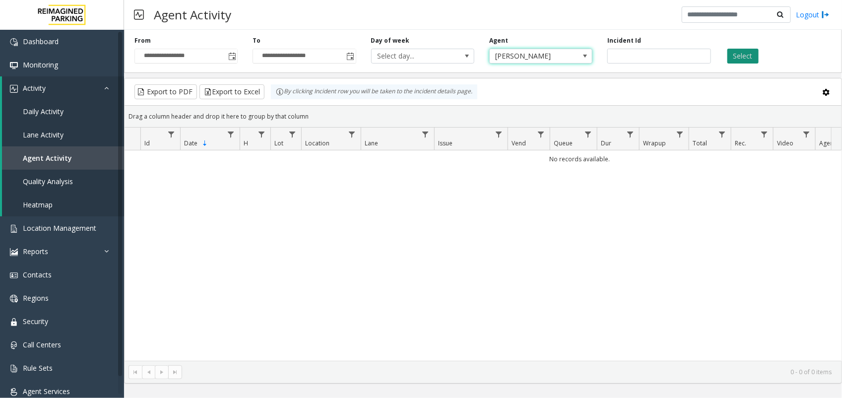
click at [745, 59] on button "Select" at bounding box center [742, 56] width 31 height 15
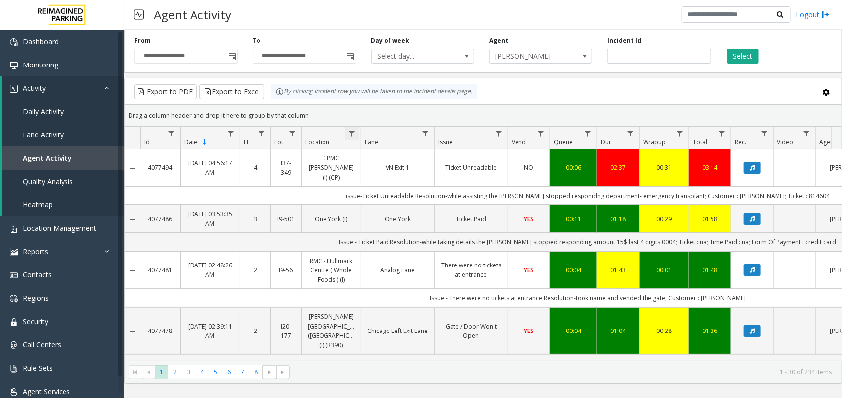
click at [353, 134] on span "Data table" at bounding box center [352, 133] width 8 height 8
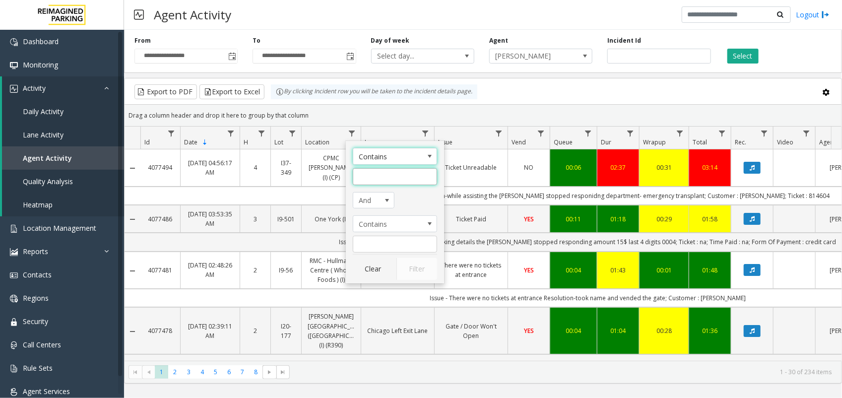
click at [377, 173] on input "Location Filter" at bounding box center [395, 176] width 84 height 17
type input "******"
click button "Filter" at bounding box center [416, 269] width 41 height 22
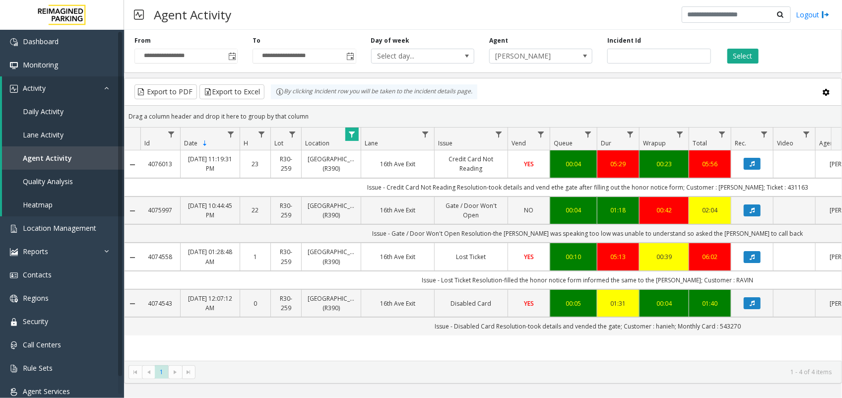
click at [476, 261] on link "Lost Ticket" at bounding box center [470, 256] width 61 height 9
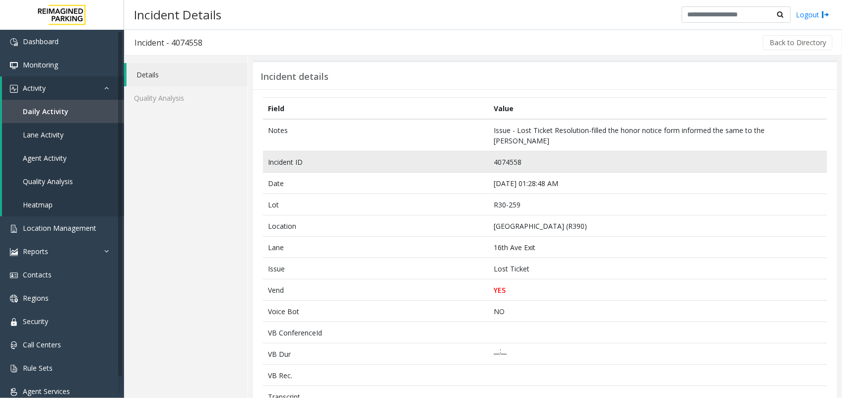
click at [504, 151] on td "4074558" at bounding box center [658, 161] width 338 height 21
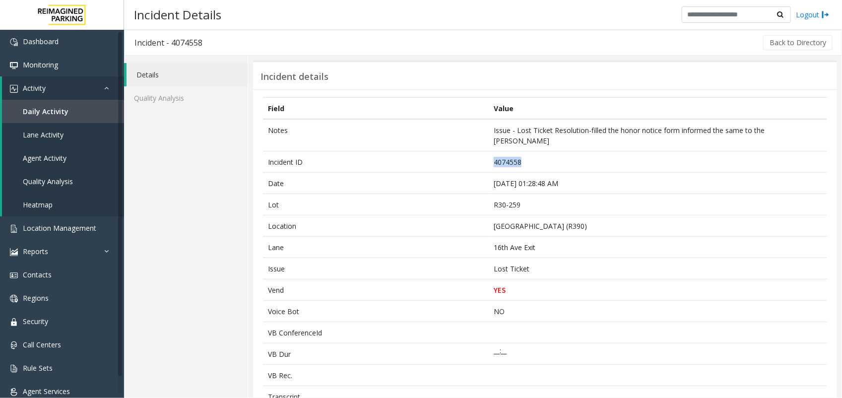
copy td "4074558"
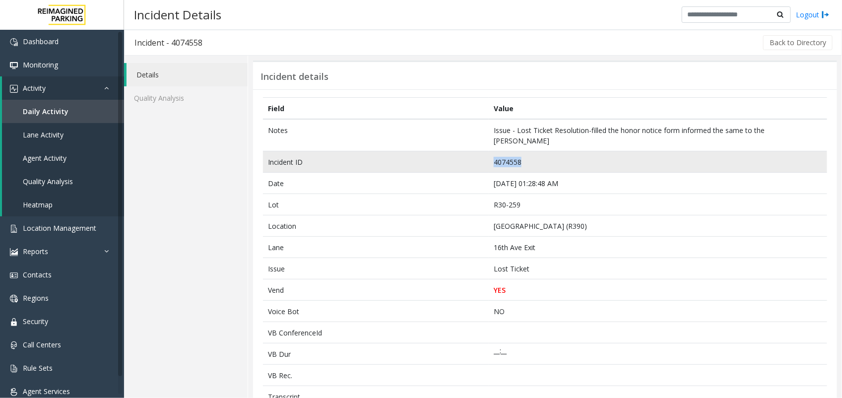
click at [496, 152] on td "4074558" at bounding box center [658, 161] width 338 height 21
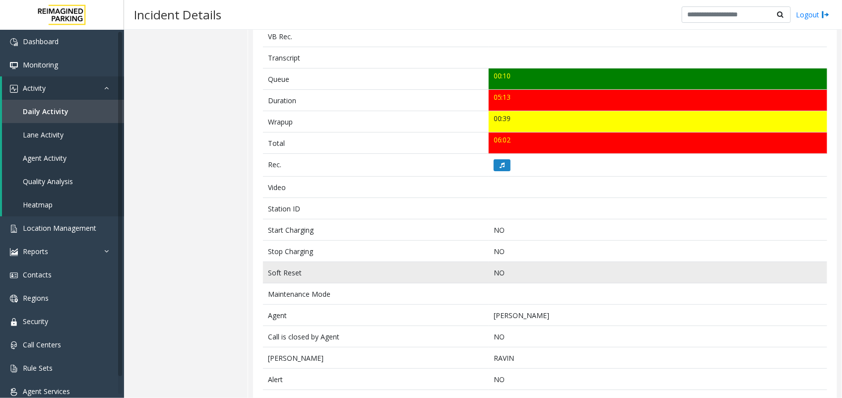
scroll to position [366, 0]
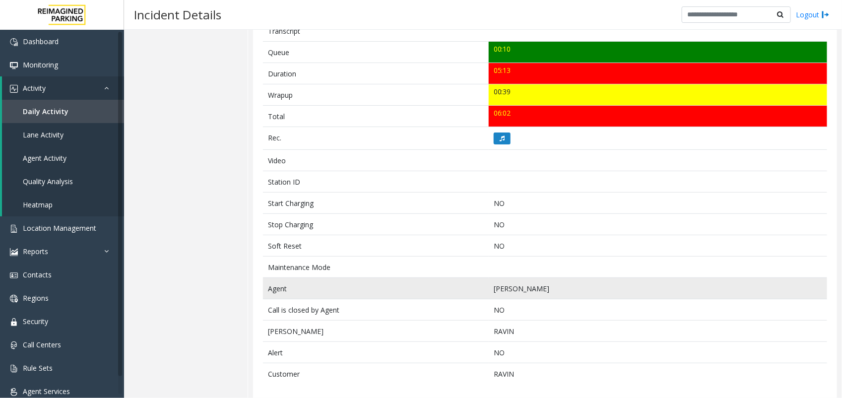
click at [501, 283] on td "[PERSON_NAME]" at bounding box center [658, 288] width 338 height 21
copy td "Abhishek"
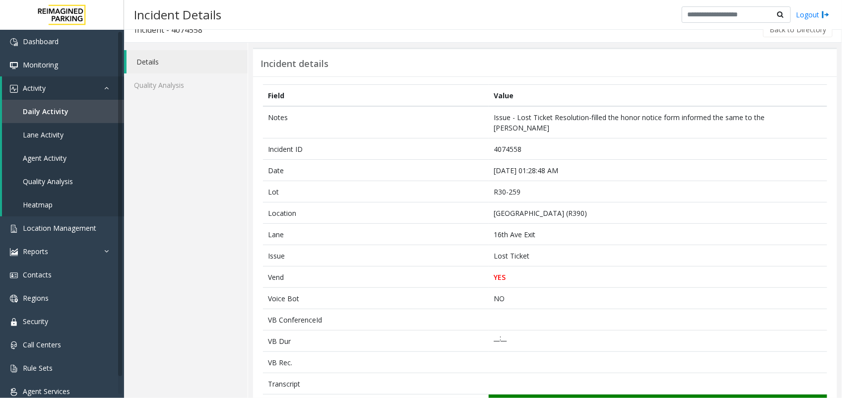
scroll to position [0, 0]
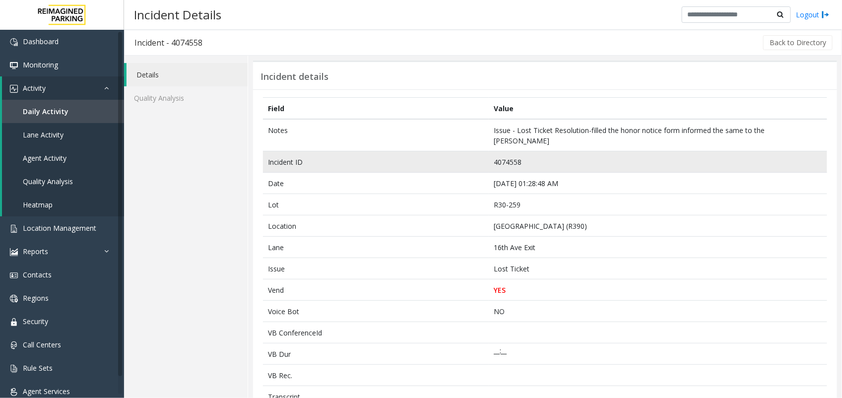
click at [499, 151] on td "4074558" at bounding box center [658, 161] width 338 height 21
copy td "4074558"
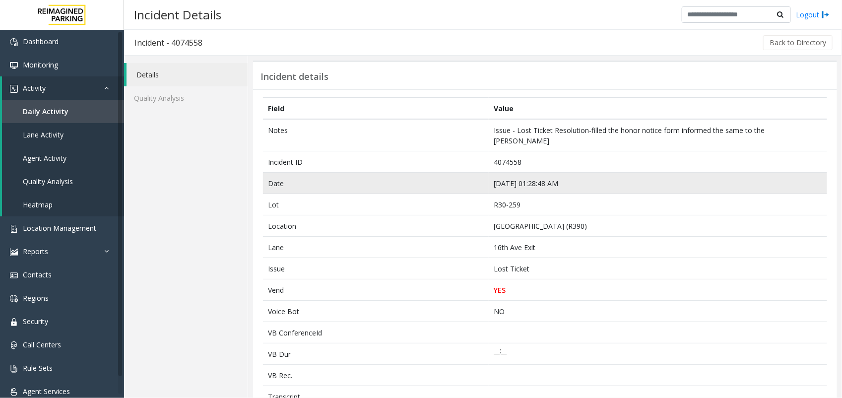
click at [504, 173] on td "[DATE] 01:28:48 AM" at bounding box center [658, 183] width 338 height 21
click at [514, 182] on td "[DATE] 01:28:48 AM" at bounding box center [658, 183] width 338 height 21
copy td "[DATE] 01:28:48 AM"
